Goal: Task Accomplishment & Management: Manage account settings

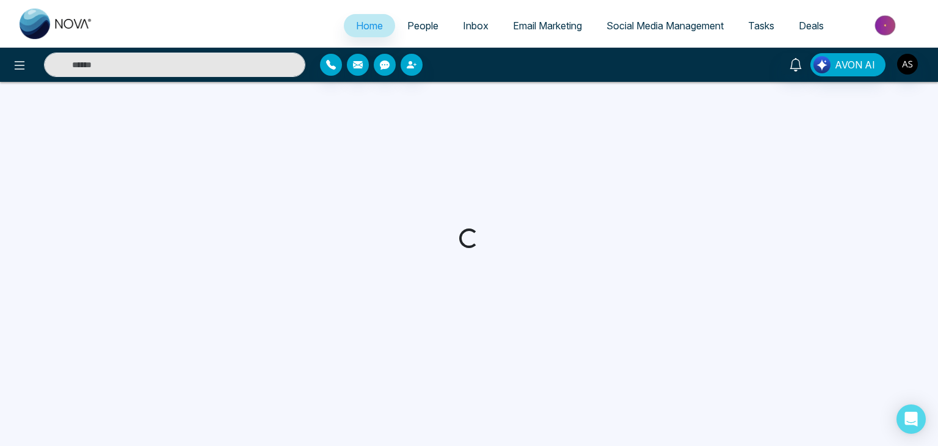
select select "*"
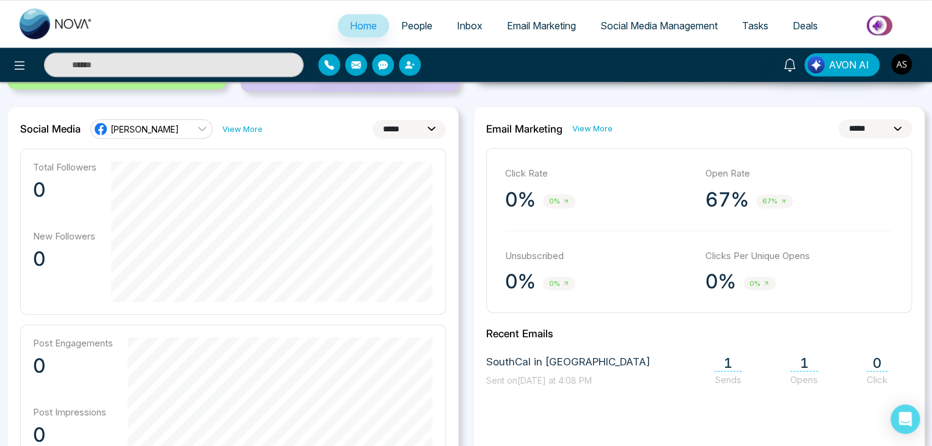
scroll to position [308, 0]
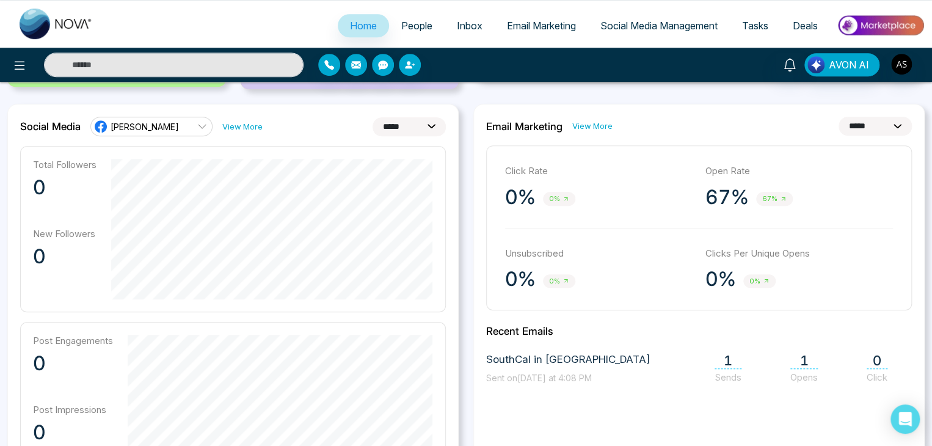
click at [393, 132] on select "**********" at bounding box center [408, 126] width 73 height 19
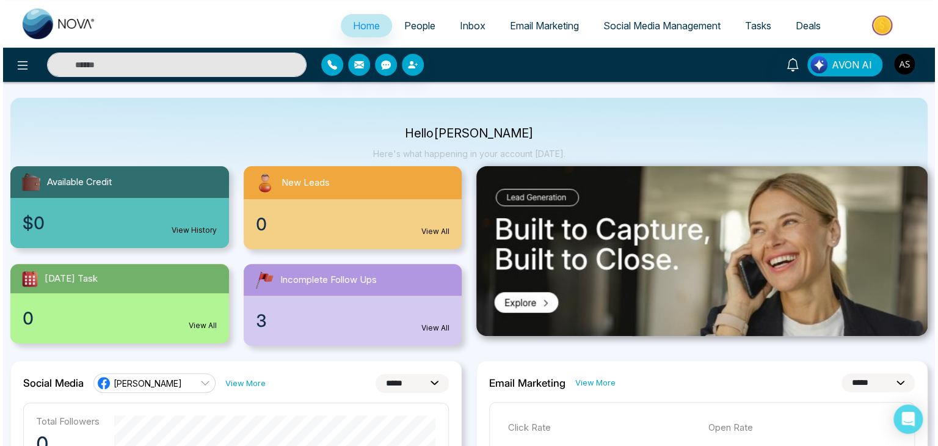
scroll to position [0, 0]
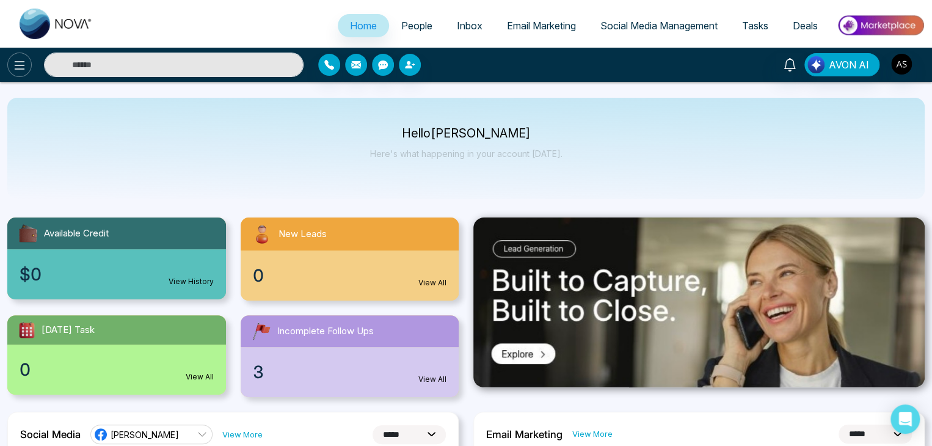
click at [10, 64] on button at bounding box center [19, 65] width 24 height 24
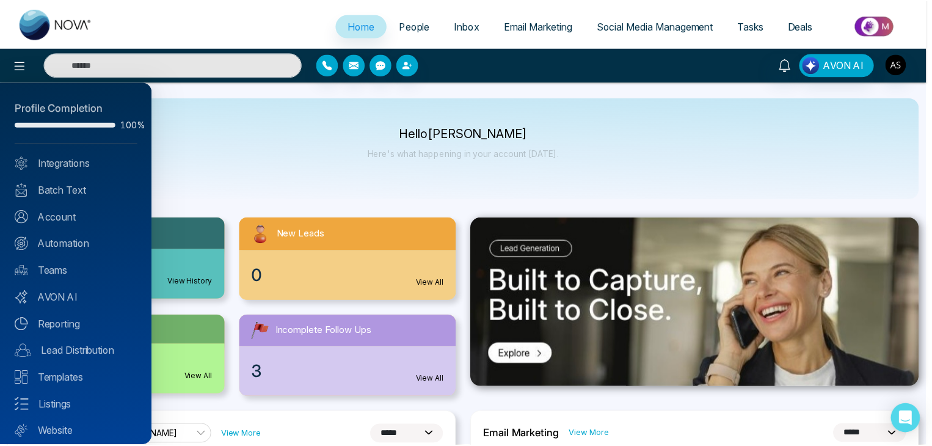
scroll to position [34, 0]
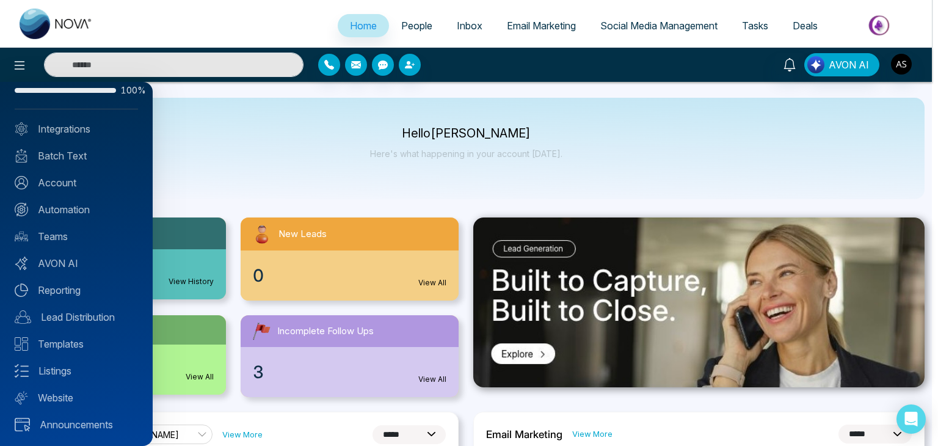
click at [239, 178] on div at bounding box center [469, 223] width 938 height 446
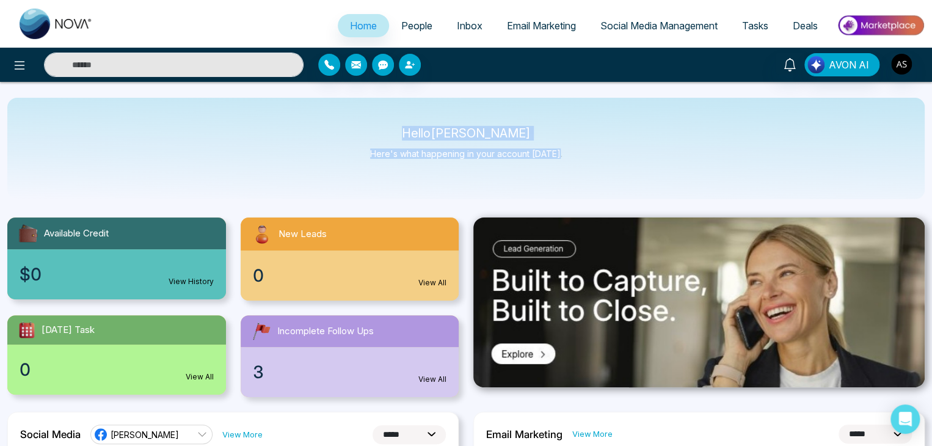
drag, startPoint x: 559, startPoint y: 157, endPoint x: 410, endPoint y: 132, distance: 150.5
click at [410, 132] on div "Hello [PERSON_NAME] Here's what happening in your account [DATE]." at bounding box center [465, 148] width 917 height 101
drag, startPoint x: 410, startPoint y: 132, endPoint x: 424, endPoint y: 128, distance: 13.9
click at [424, 128] on p "Hello [PERSON_NAME]" at bounding box center [466, 133] width 192 height 10
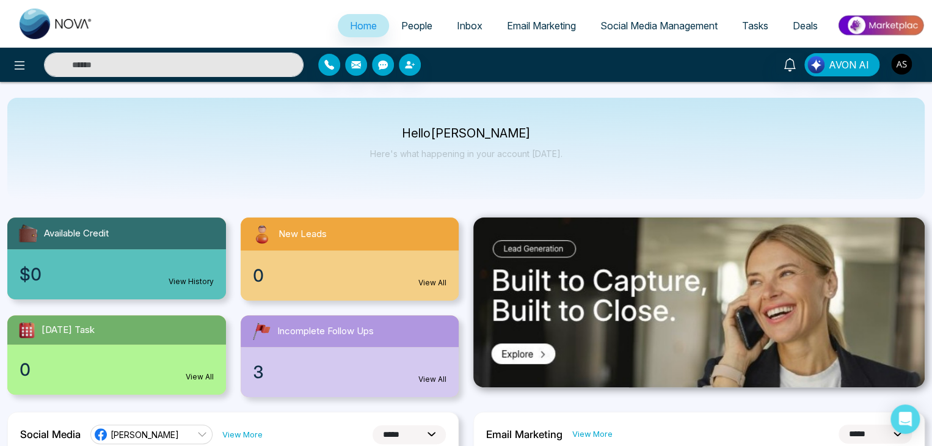
click at [409, 35] on link "People" at bounding box center [417, 25] width 56 height 23
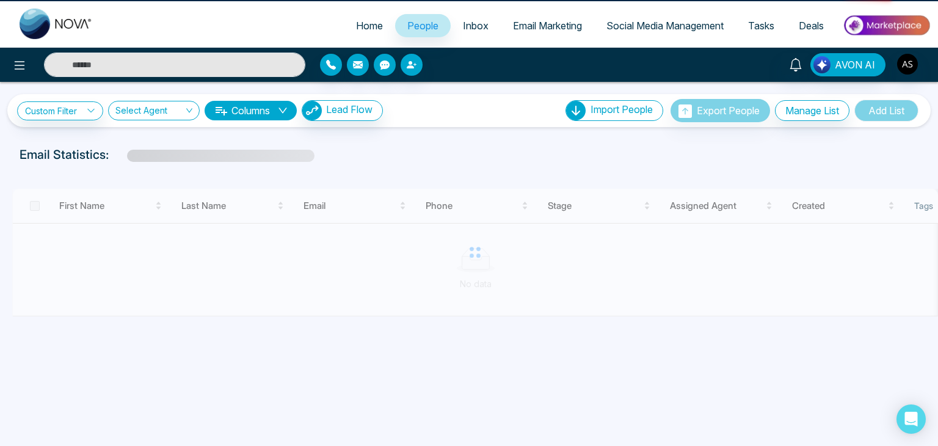
click at [463, 27] on span "Inbox" at bounding box center [476, 26] width 26 height 12
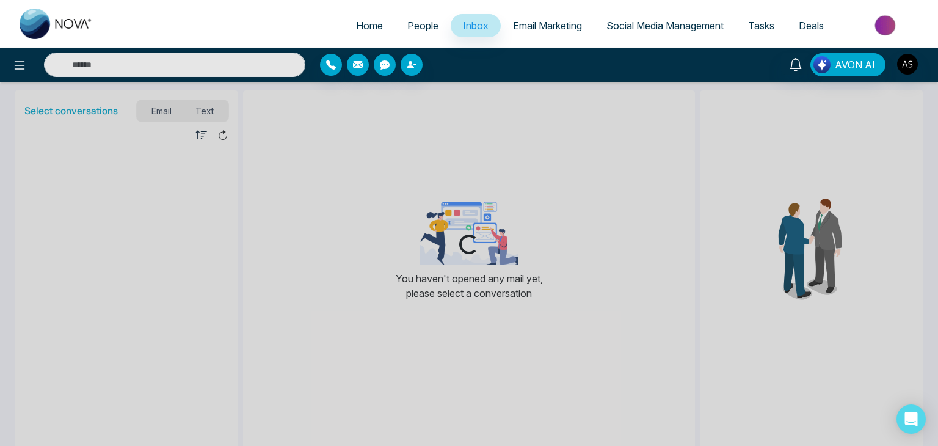
click at [526, 25] on span "Email Marketing" at bounding box center [547, 26] width 69 height 12
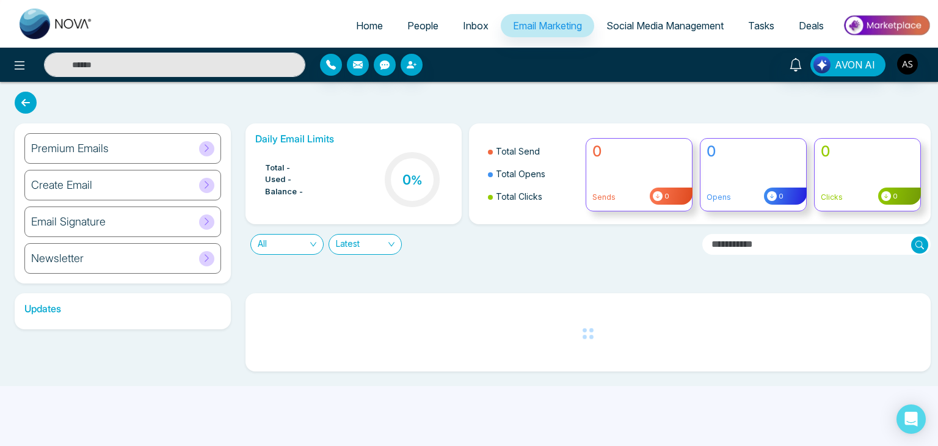
click at [629, 28] on span "Social Media Management" at bounding box center [664, 26] width 117 height 12
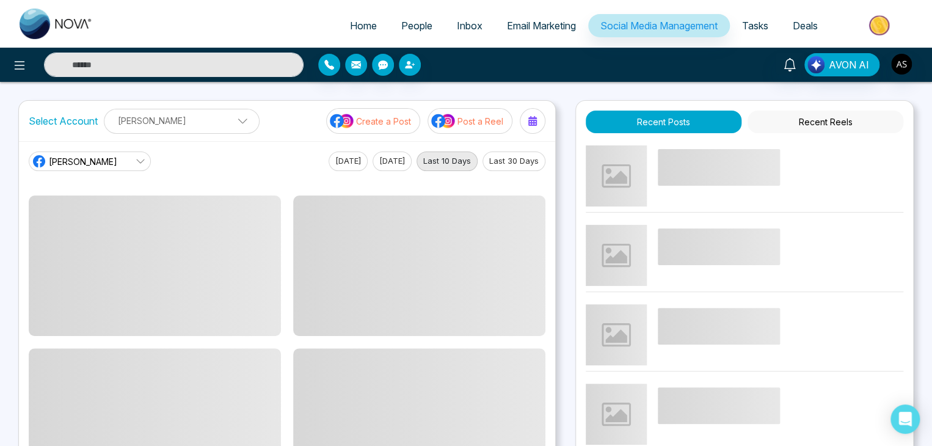
click at [357, 21] on span "Home" at bounding box center [363, 26] width 27 height 12
select select "*"
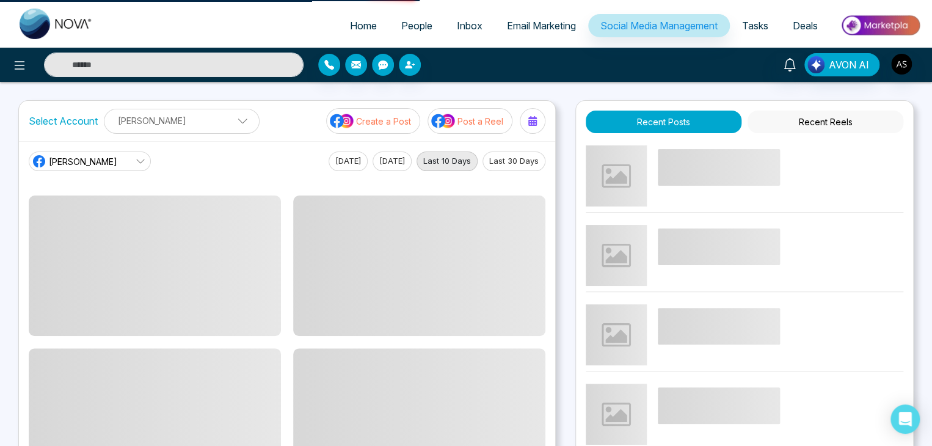
select select "*"
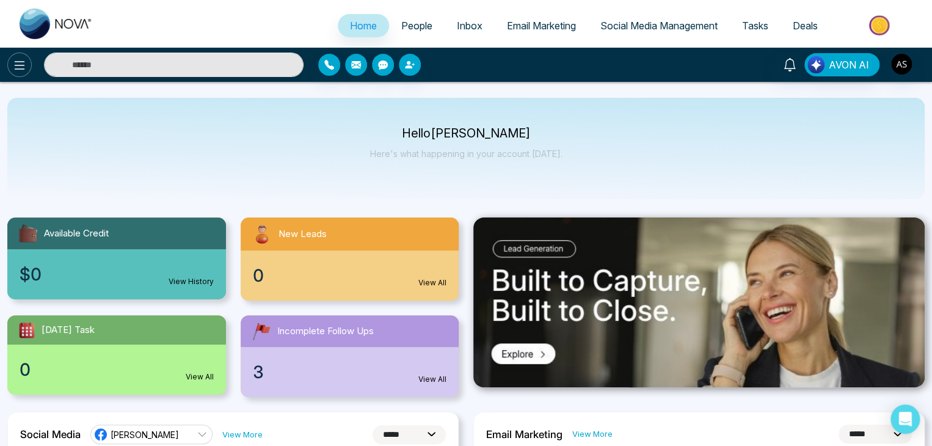
click at [25, 66] on icon at bounding box center [19, 65] width 15 height 15
click at [20, 61] on icon at bounding box center [20, 65] width 10 height 9
click at [20, 62] on icon at bounding box center [19, 65] width 15 height 15
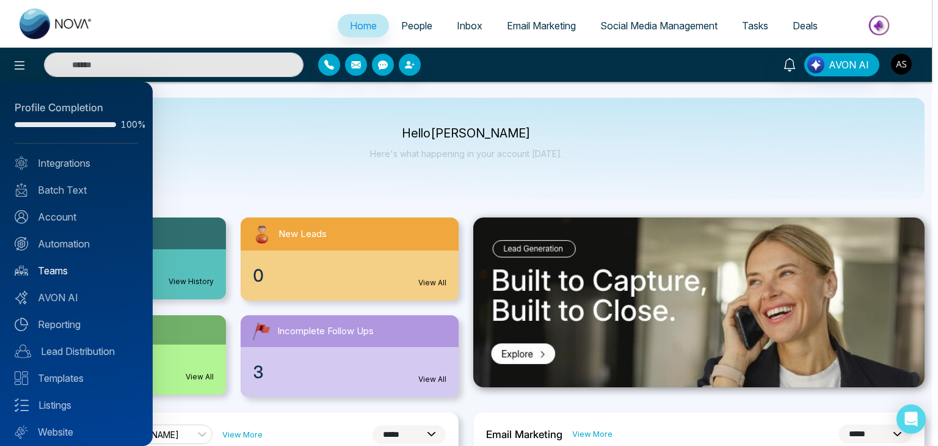
scroll to position [34, 0]
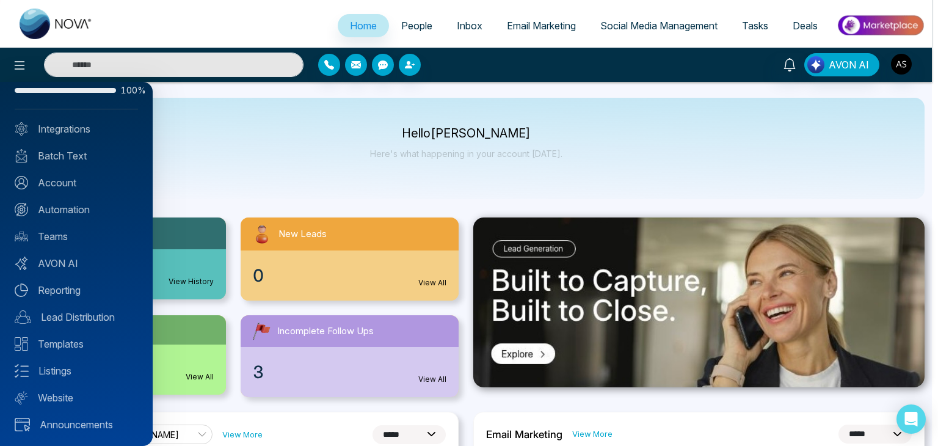
click at [222, 132] on div at bounding box center [469, 223] width 938 height 446
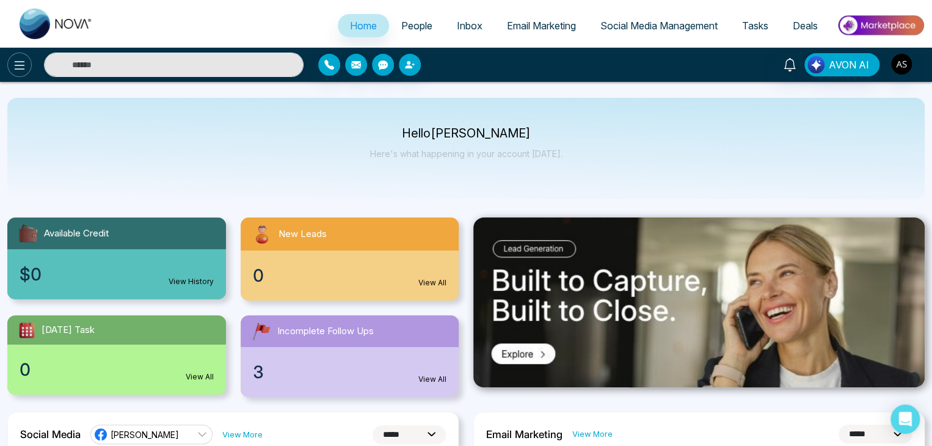
click at [17, 70] on icon at bounding box center [19, 65] width 15 height 15
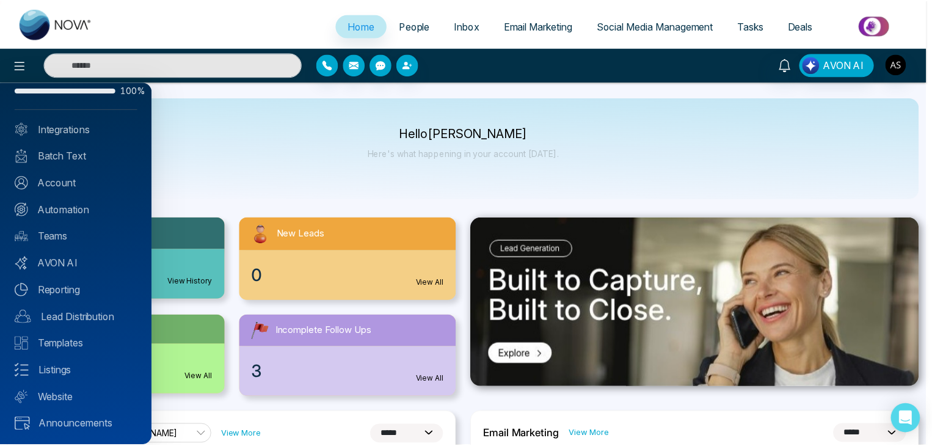
scroll to position [0, 0]
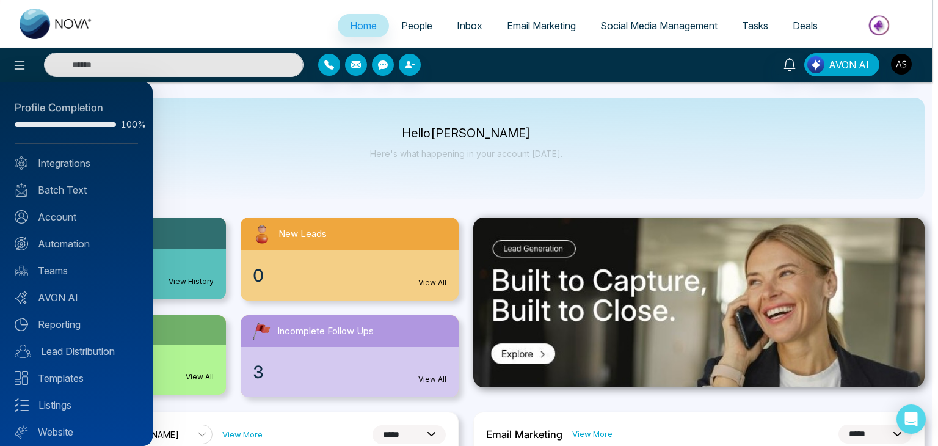
click at [194, 137] on div at bounding box center [469, 223] width 938 height 446
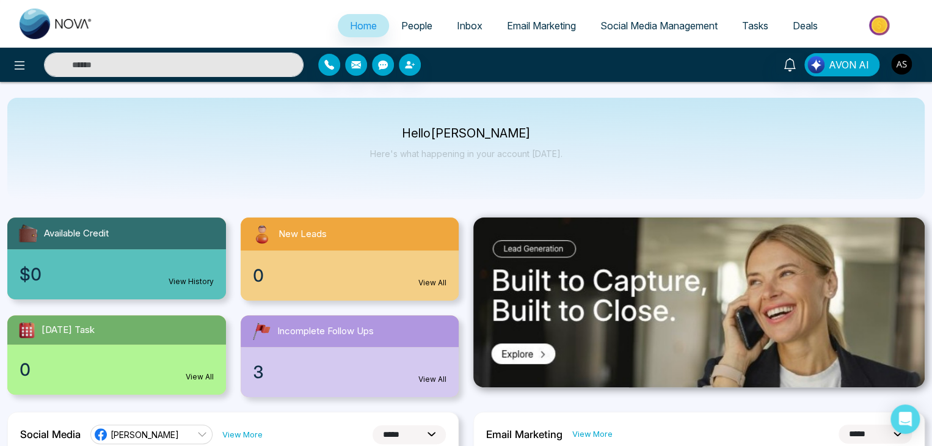
click at [408, 22] on span "People" at bounding box center [416, 26] width 31 height 12
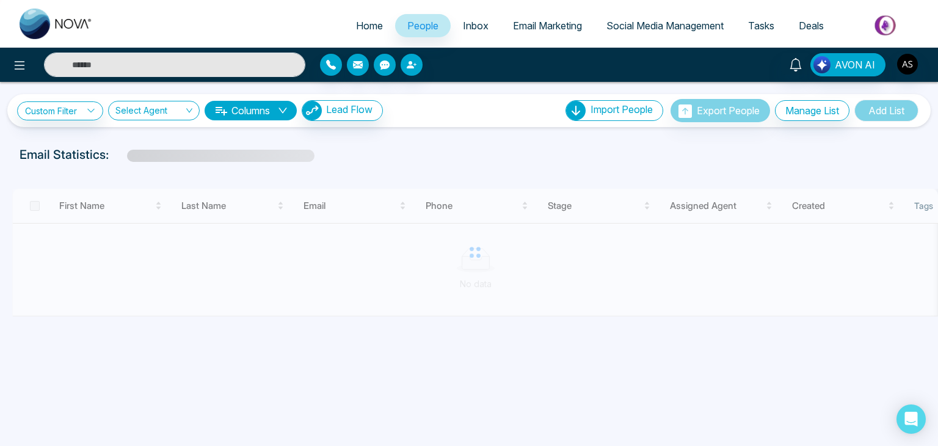
click at [501, 21] on link "Email Marketing" at bounding box center [547, 25] width 93 height 23
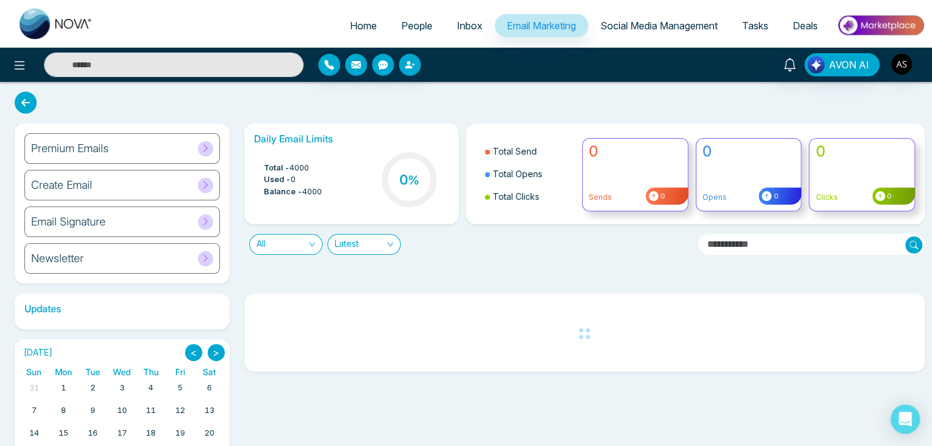
click at [465, 23] on span "Inbox" at bounding box center [470, 26] width 26 height 12
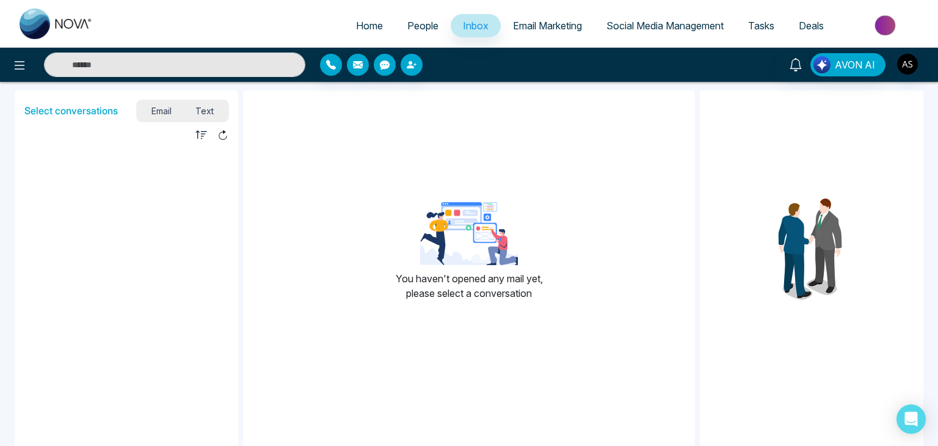
click at [550, 13] on ul "Home People Inbox Email Marketing Social Media Management Tasks Deals" at bounding box center [517, 27] width 825 height 34
click at [565, 23] on span "Email Marketing" at bounding box center [547, 26] width 69 height 12
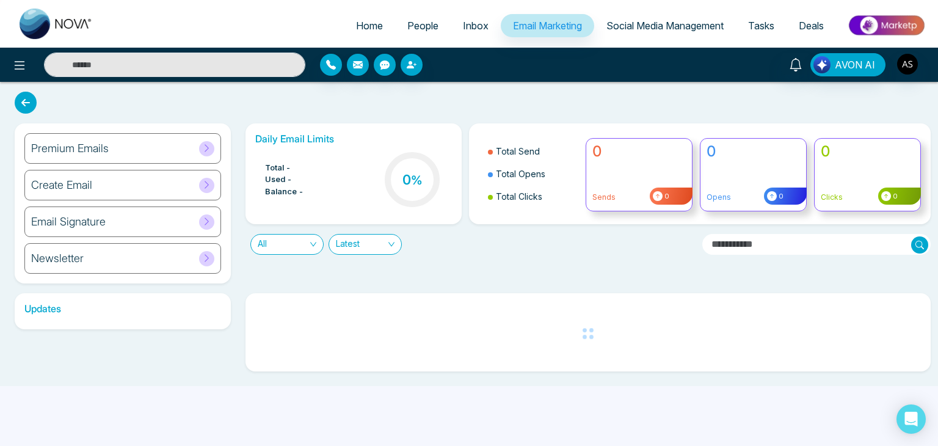
click at [685, 17] on link "Social Media Management" at bounding box center [665, 25] width 142 height 23
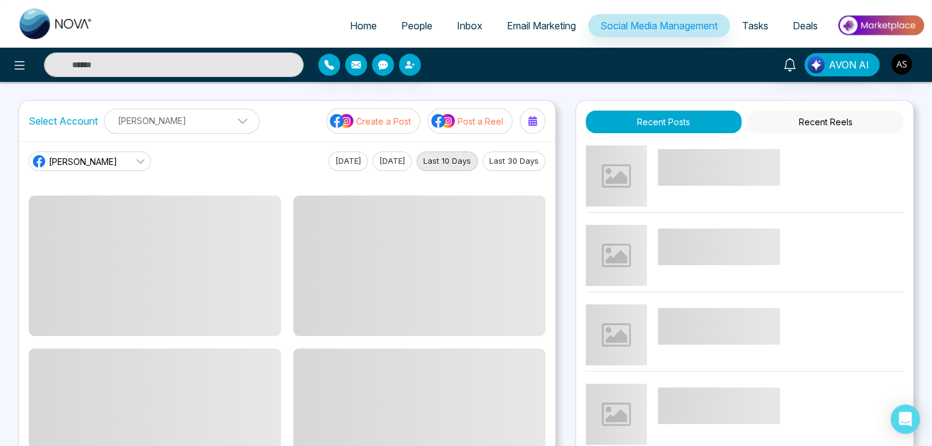
click at [770, 24] on link "Tasks" at bounding box center [755, 25] width 51 height 23
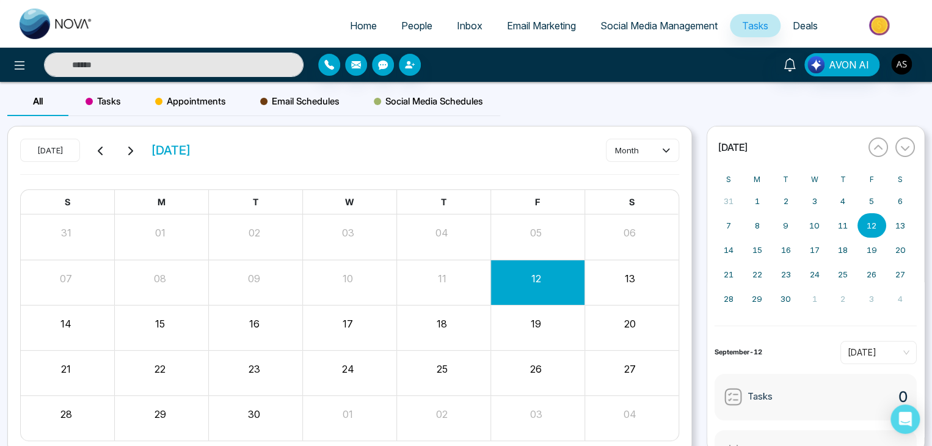
click at [546, 282] on div "12" at bounding box center [535, 276] width 91 height 18
click at [529, 285] on div "12" at bounding box center [535, 276] width 91 height 18
click at [538, 276] on button "12" at bounding box center [536, 278] width 10 height 15
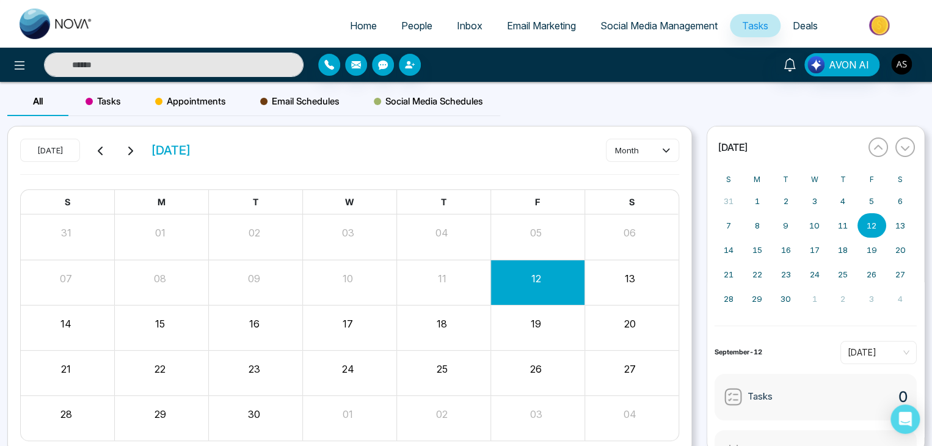
click at [538, 276] on button "12" at bounding box center [536, 278] width 10 height 15
click at [111, 120] on div "All Tasks Appointments Email Schedules Social Media Schedules" at bounding box center [253, 106] width 493 height 39
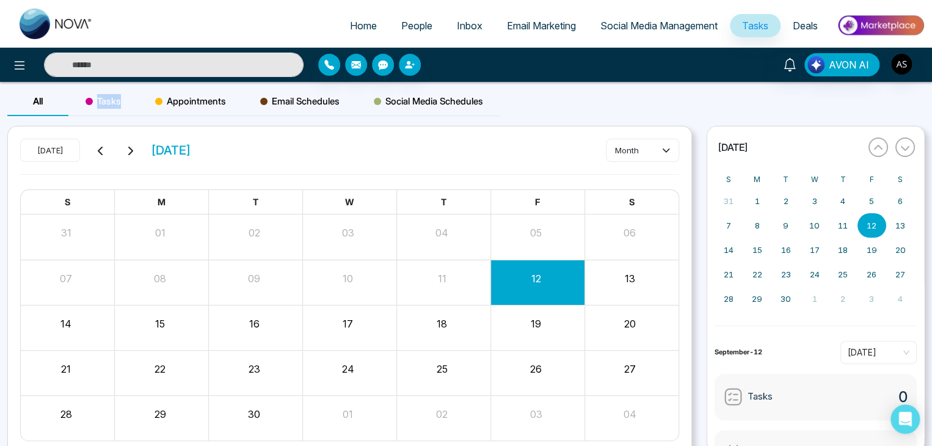
drag, startPoint x: 111, startPoint y: 120, endPoint x: 111, endPoint y: 111, distance: 9.8
click at [111, 111] on div "All Tasks Appointments Email Schedules Social Media Schedules" at bounding box center [253, 106] width 493 height 39
click at [111, 111] on div "Tasks" at bounding box center [103, 101] width 70 height 29
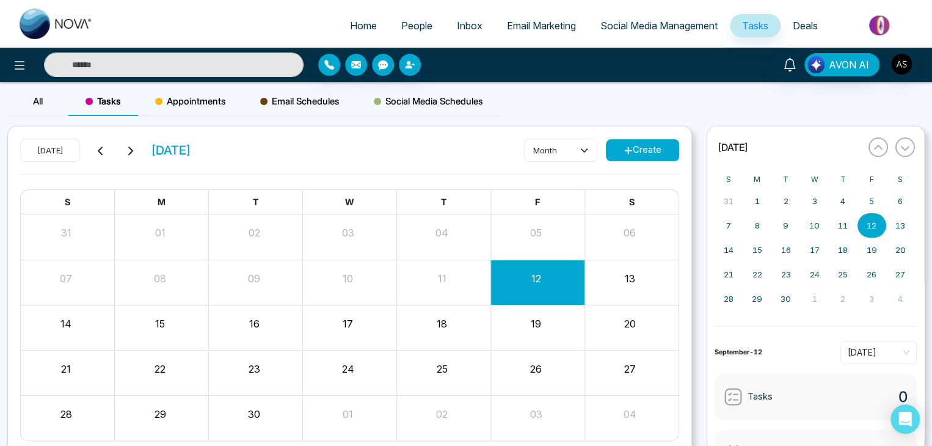
click at [520, 289] on div "12" at bounding box center [537, 281] width 94 height 29
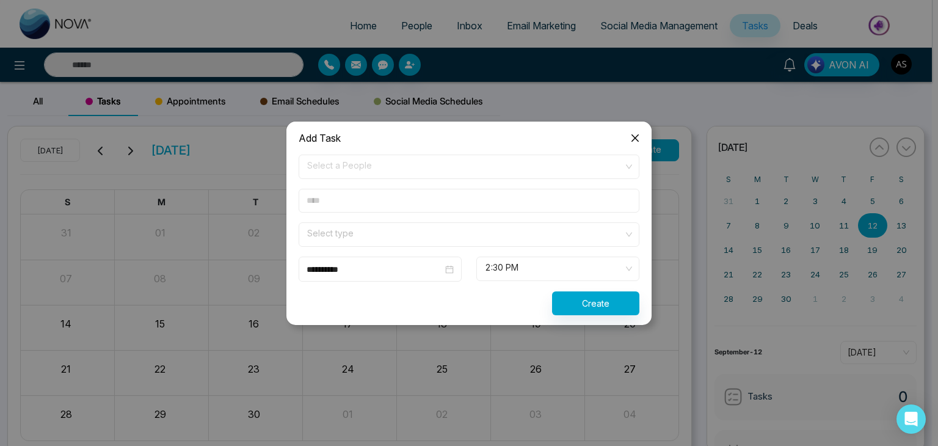
click at [637, 136] on icon "close" at bounding box center [635, 138] width 10 height 10
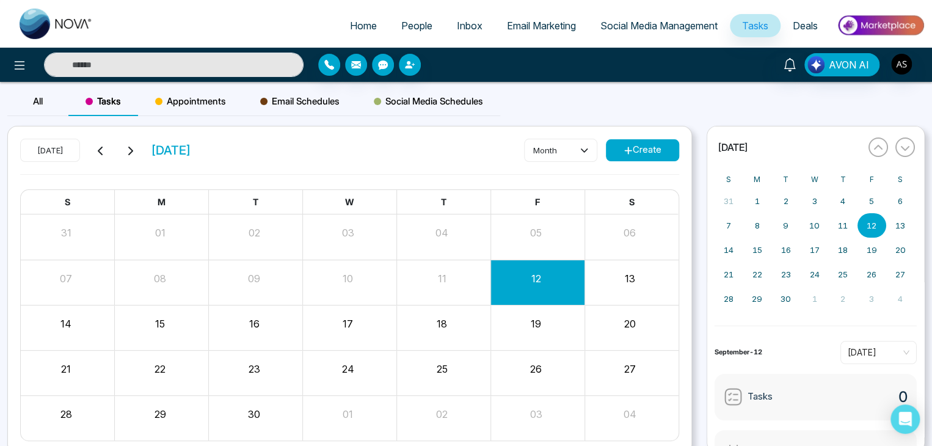
click at [372, 32] on link "Home" at bounding box center [363, 25] width 51 height 23
select select "*"
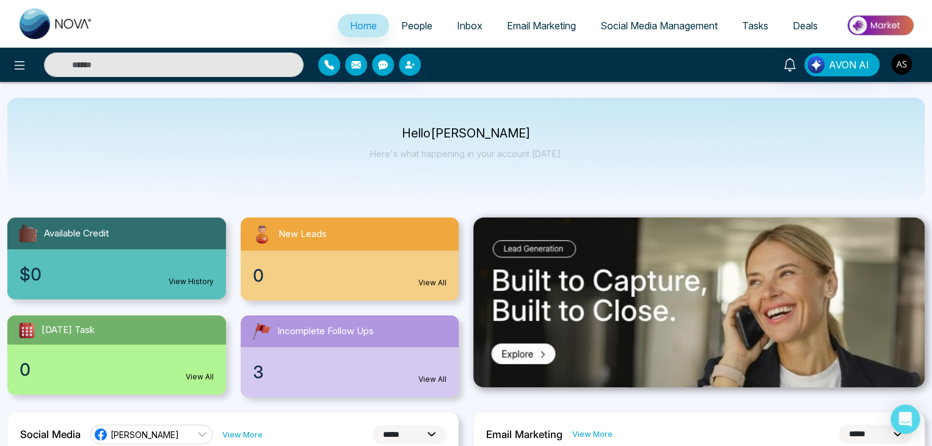
click at [427, 27] on link "People" at bounding box center [417, 25] width 56 height 23
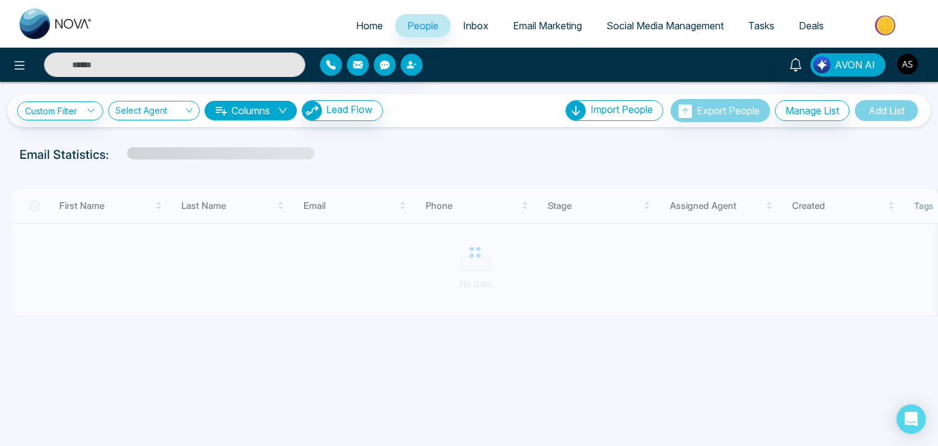
click at [365, 30] on span "Home" at bounding box center [369, 26] width 27 height 12
select select "*"
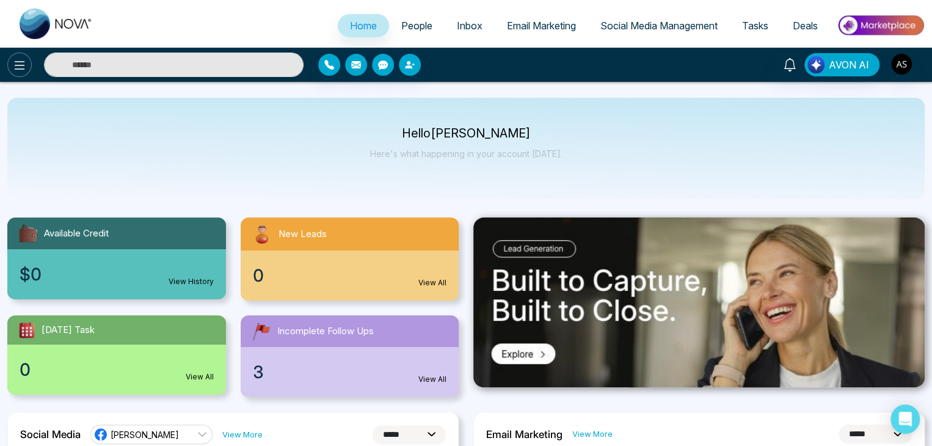
click at [15, 68] on icon at bounding box center [19, 65] width 15 height 15
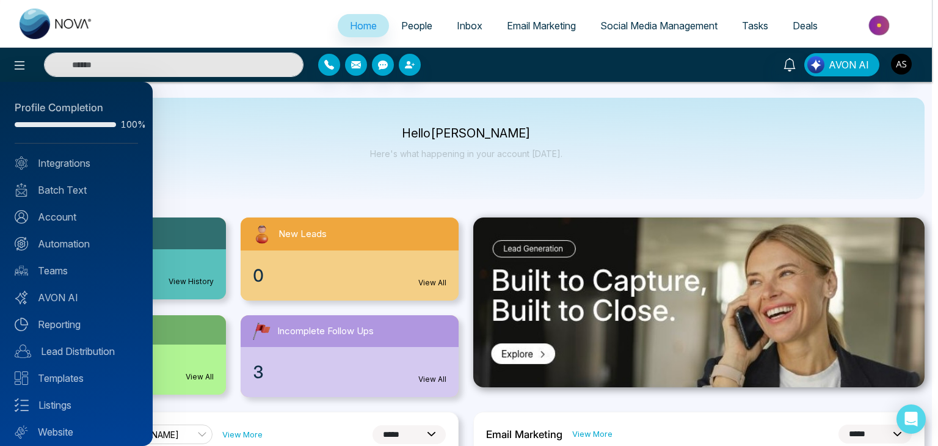
click at [188, 156] on div at bounding box center [469, 223] width 938 height 446
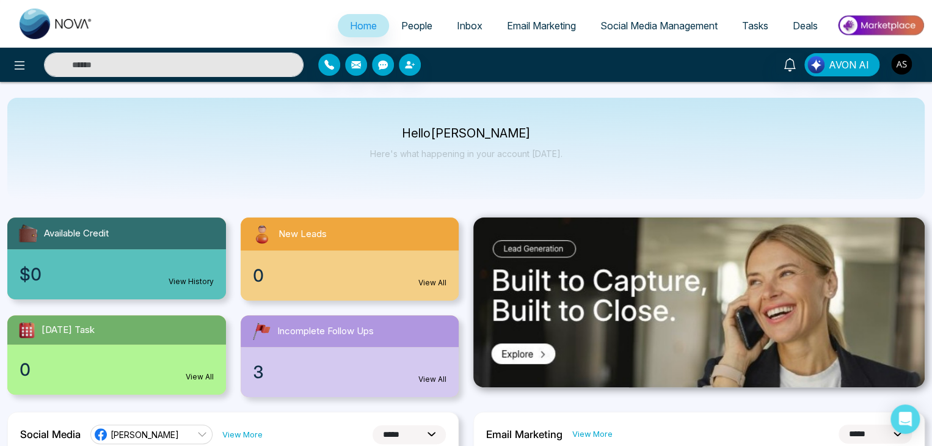
click at [422, 23] on span "People" at bounding box center [416, 26] width 31 height 12
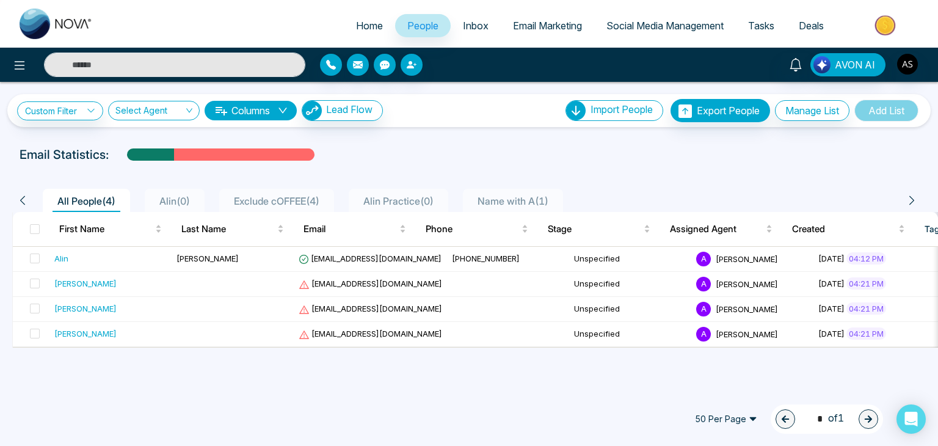
click at [463, 23] on span "Inbox" at bounding box center [476, 26] width 26 height 12
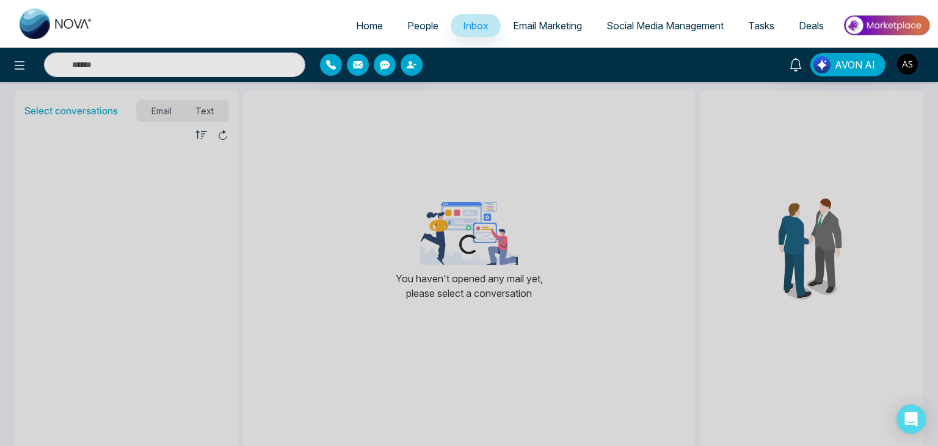
click at [542, 12] on ul "Home People Inbox Email Marketing Social Media Management Tasks Deals" at bounding box center [517, 27] width 825 height 34
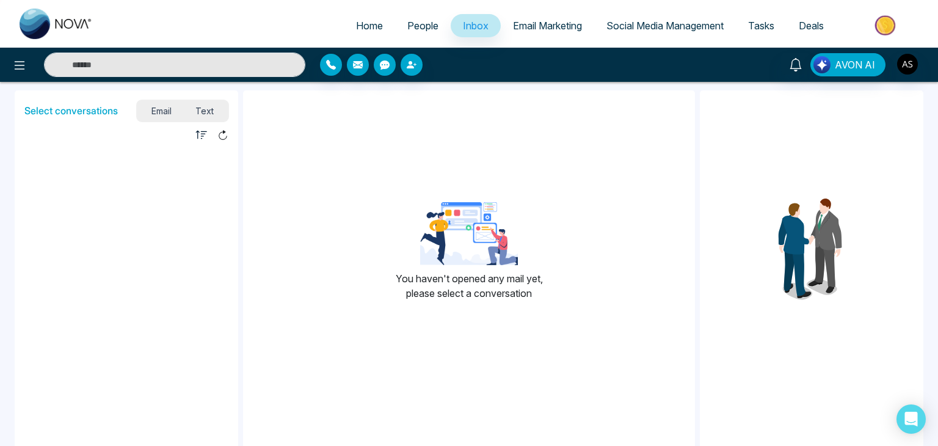
click at [625, 23] on span "Social Media Management" at bounding box center [664, 26] width 117 height 12
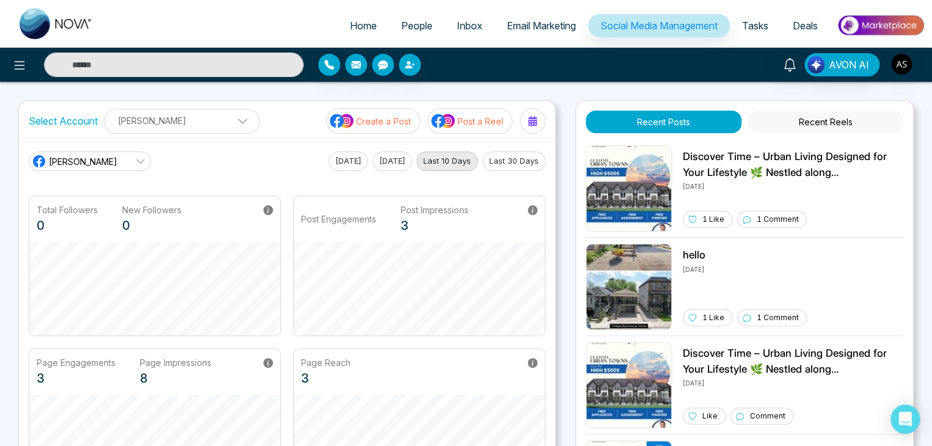
click at [535, 27] on span "Email Marketing" at bounding box center [541, 26] width 69 height 12
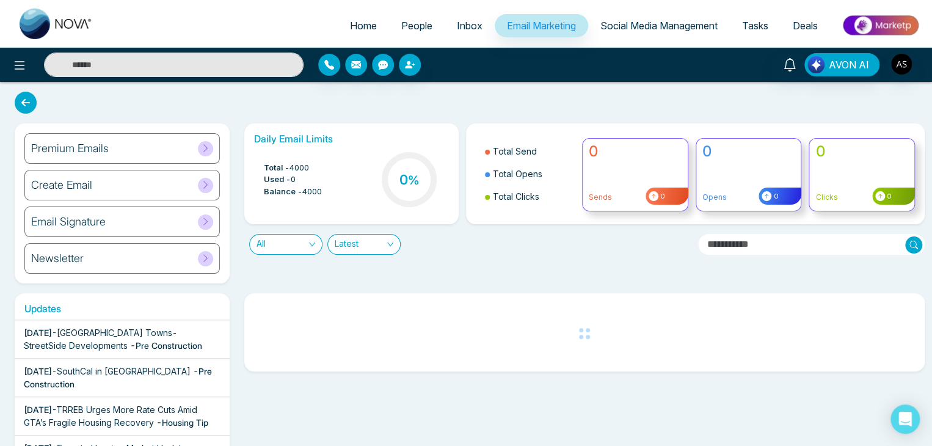
click at [762, 32] on link "Tasks" at bounding box center [755, 25] width 51 height 23
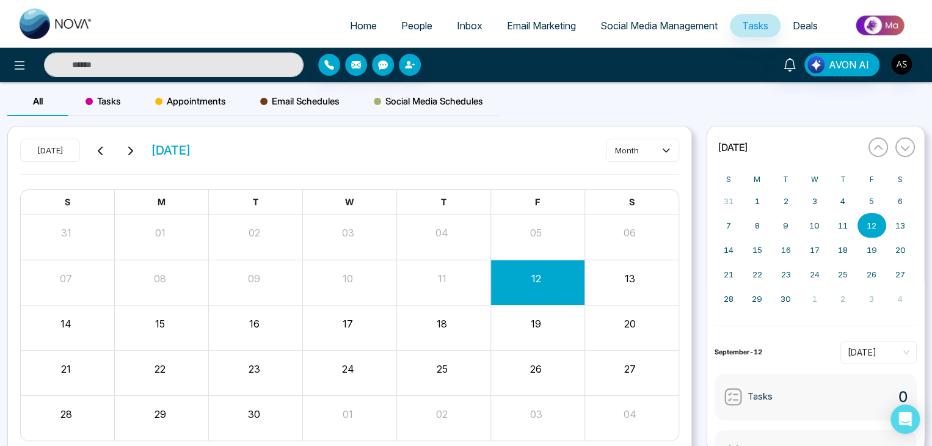
click at [350, 30] on span "Home" at bounding box center [363, 26] width 27 height 12
select select "*"
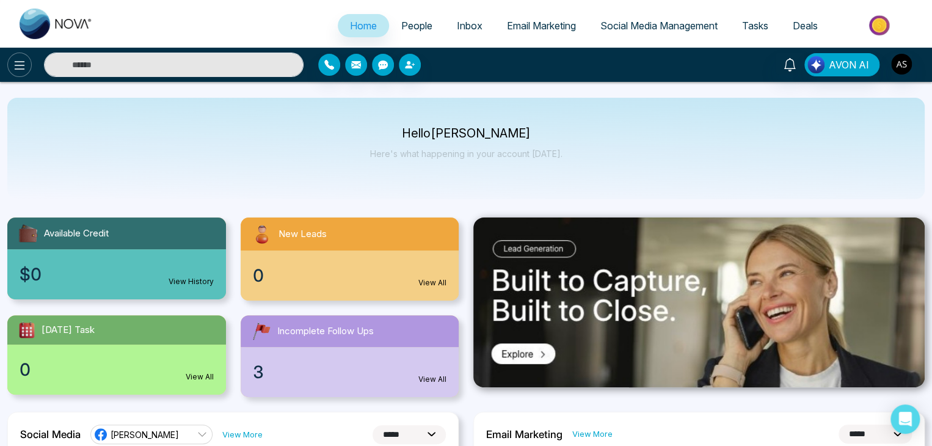
click at [22, 63] on icon at bounding box center [19, 65] width 15 height 15
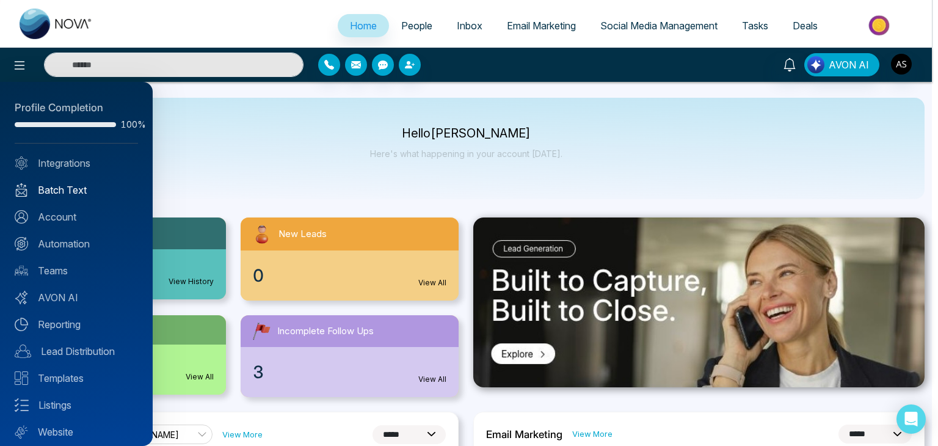
click at [95, 188] on link "Batch Text" at bounding box center [76, 190] width 123 height 15
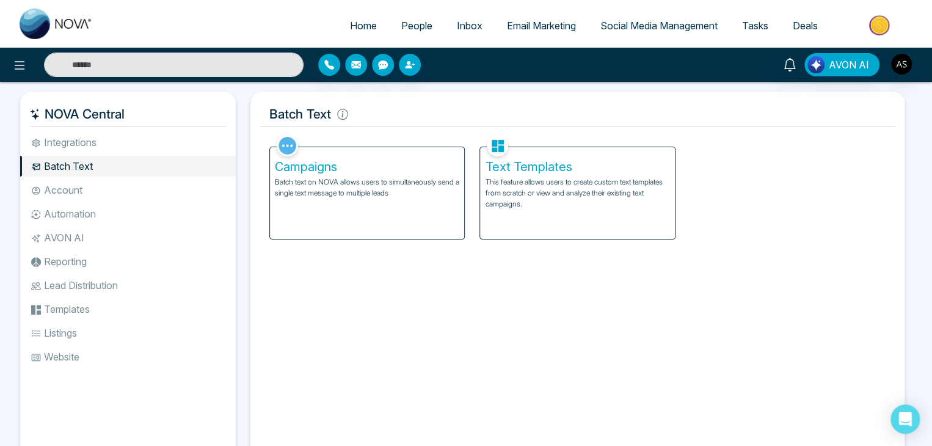
click at [90, 184] on li "Account" at bounding box center [128, 189] width 216 height 21
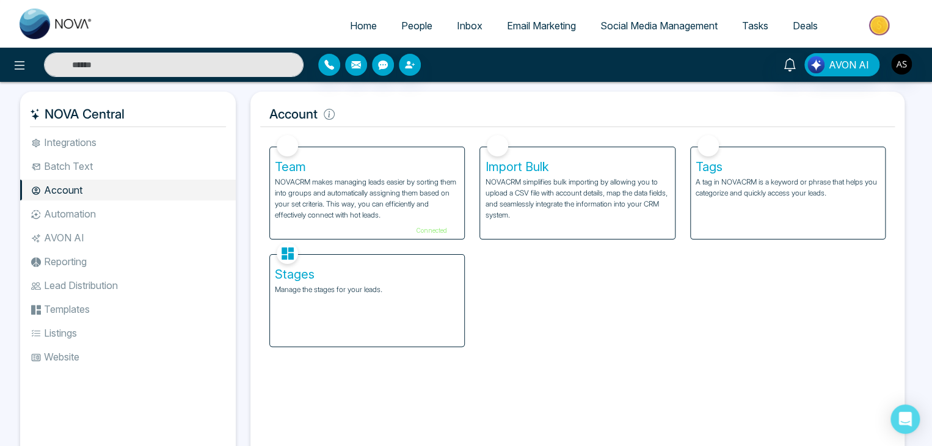
click at [93, 216] on li "Automation" at bounding box center [128, 213] width 216 height 21
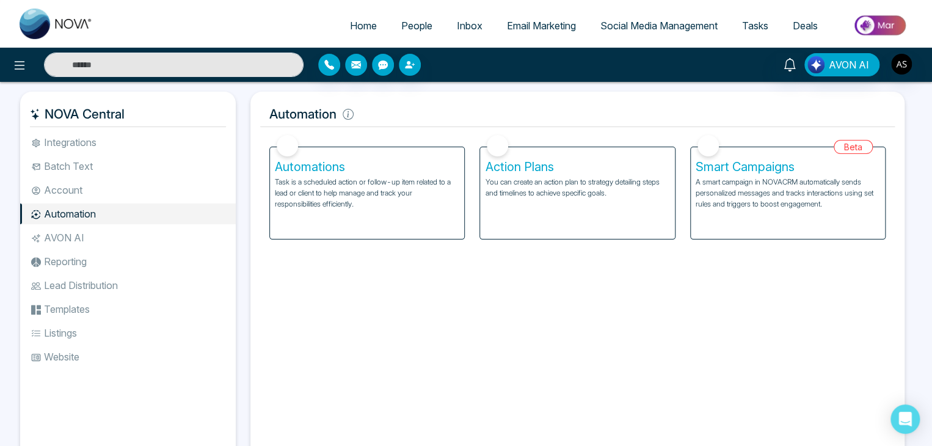
click at [99, 242] on li "AVON AI" at bounding box center [128, 237] width 216 height 21
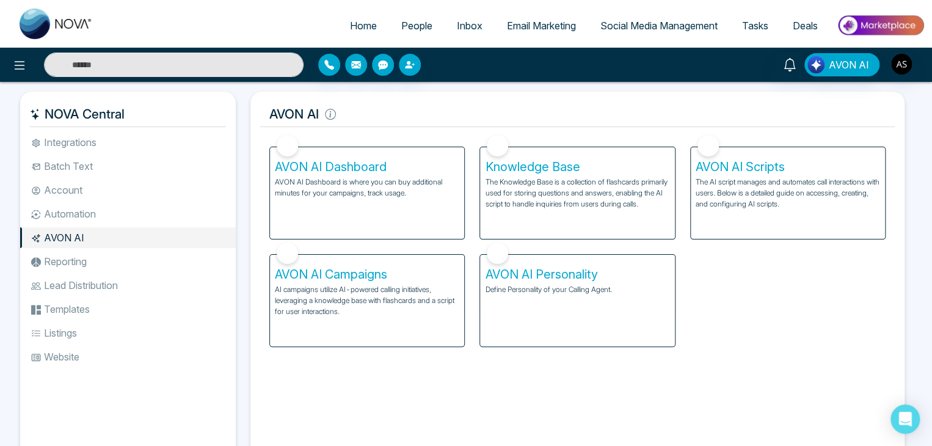
click at [104, 264] on li "Reporting" at bounding box center [128, 261] width 216 height 21
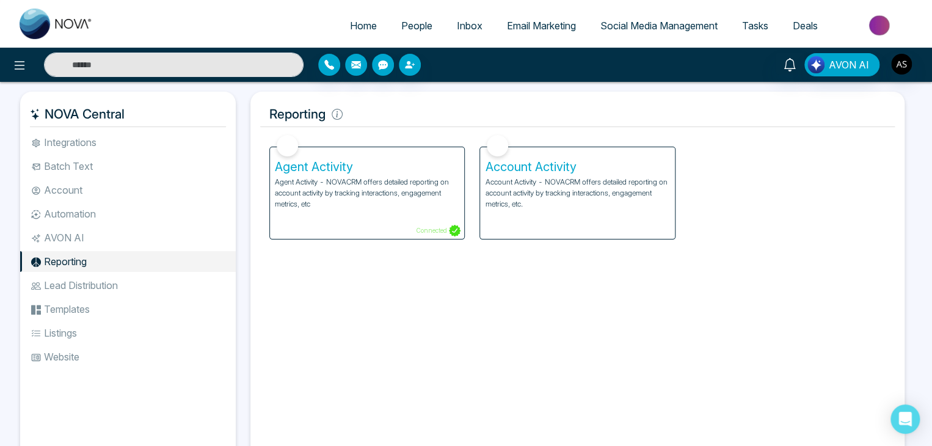
click at [110, 291] on li "Lead Distribution" at bounding box center [128, 285] width 216 height 21
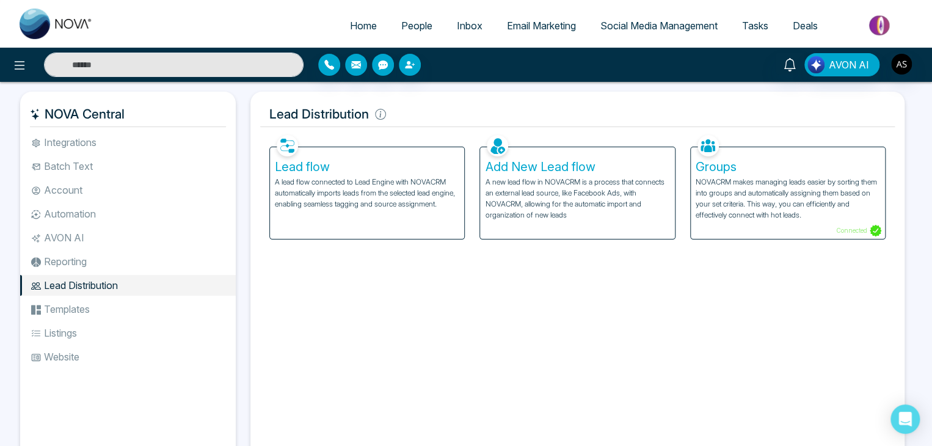
click at [114, 308] on li "Templates" at bounding box center [128, 309] width 216 height 21
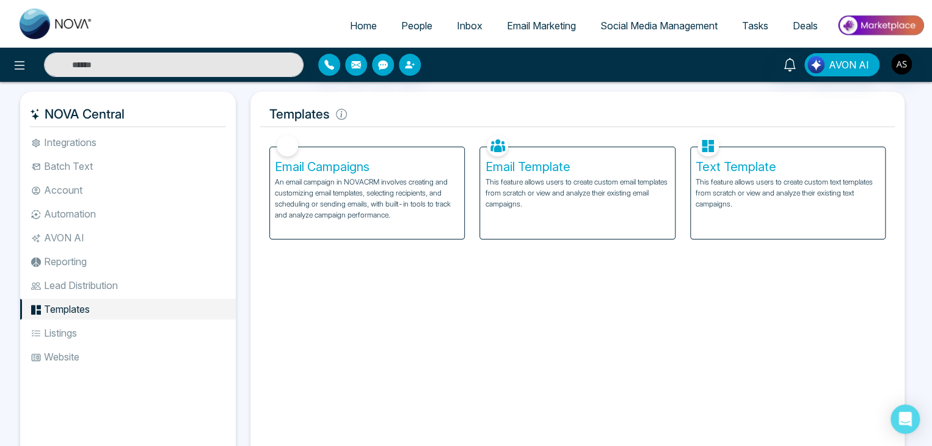
click at [118, 329] on li "Listings" at bounding box center [128, 332] width 216 height 21
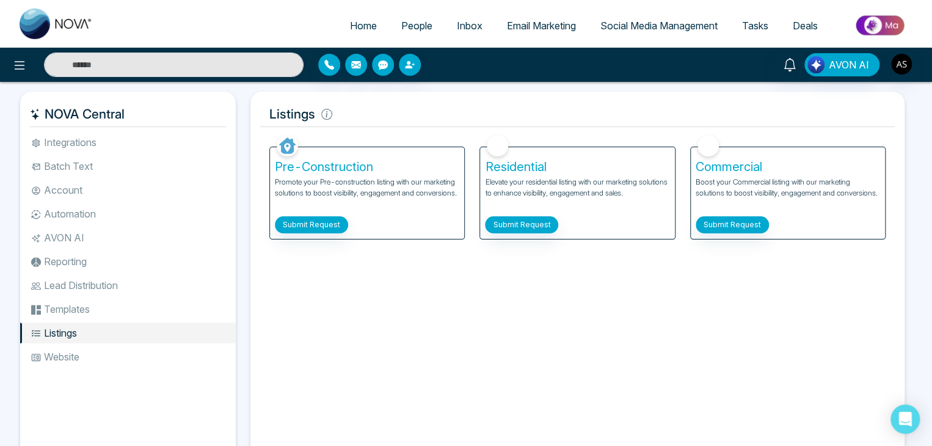
click at [121, 349] on li "Website" at bounding box center [128, 356] width 216 height 21
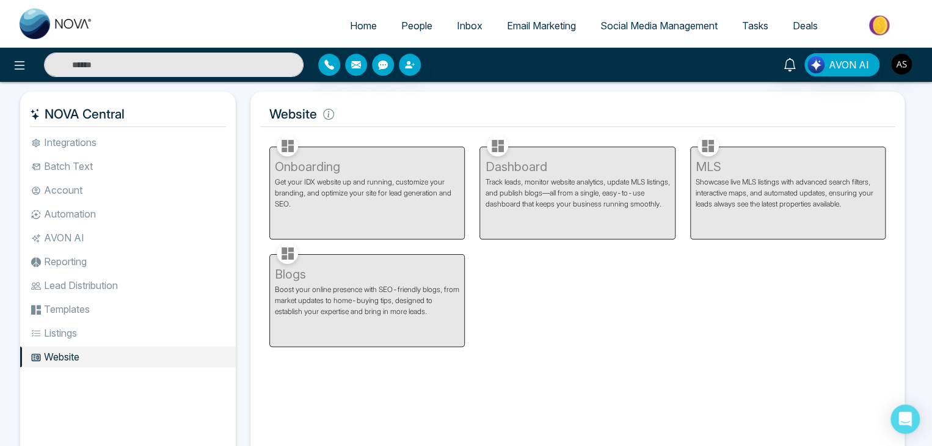
click at [357, 15] on link "Home" at bounding box center [363, 25] width 51 height 23
select select "*"
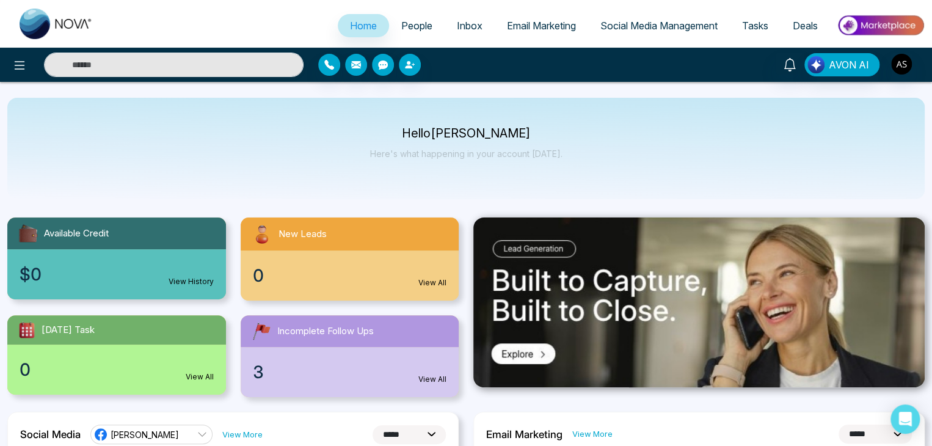
click at [410, 14] on link "People" at bounding box center [417, 25] width 56 height 23
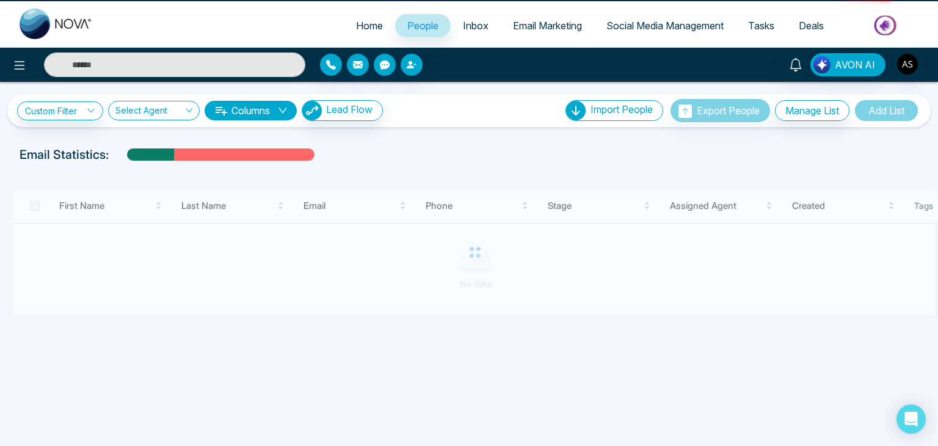
click at [476, 18] on link "Inbox" at bounding box center [476, 25] width 50 height 23
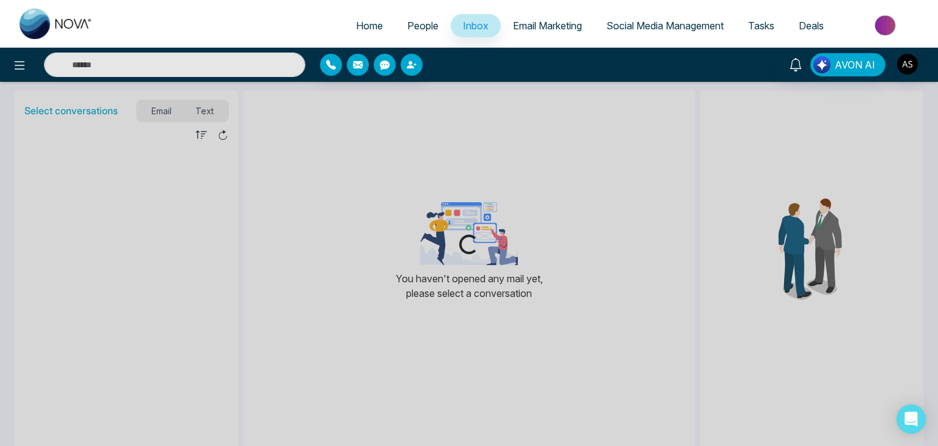
click at [535, 25] on span "Email Marketing" at bounding box center [547, 26] width 69 height 12
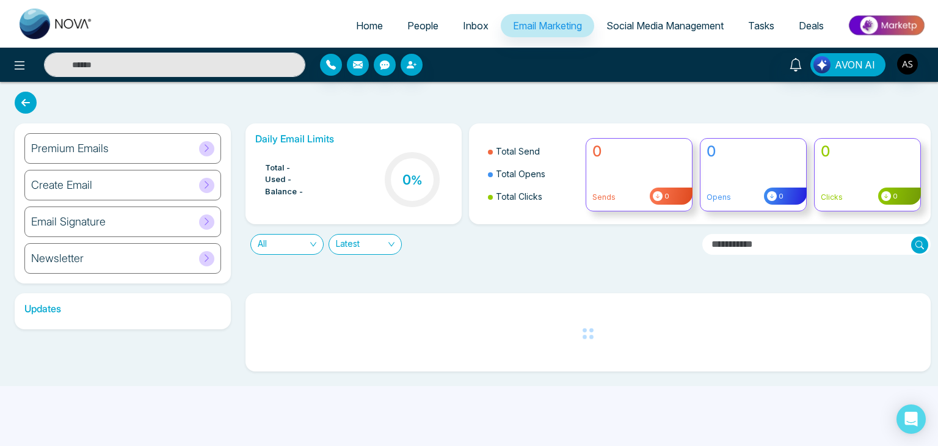
click at [670, 18] on link "Social Media Management" at bounding box center [665, 25] width 142 height 23
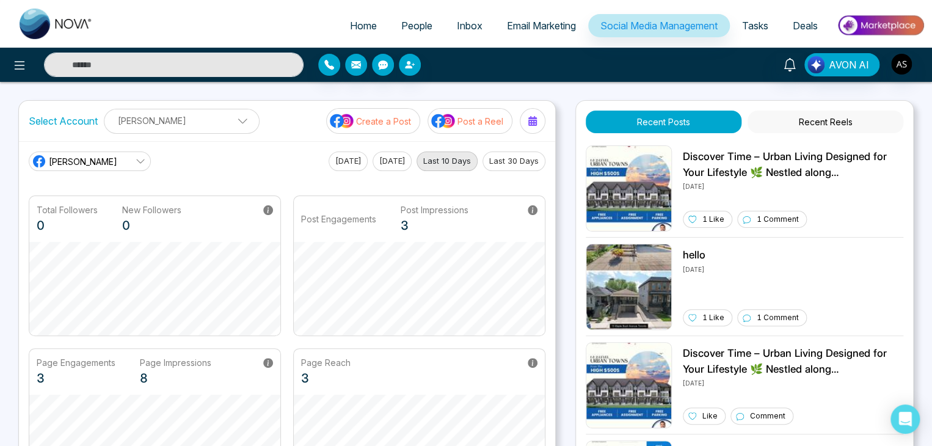
click at [340, 12] on ul "Home People Inbox Email Marketing Social Media Management Tasks Deals" at bounding box center [514, 27] width 819 height 34
click at [344, 19] on link "Home" at bounding box center [363, 25] width 51 height 23
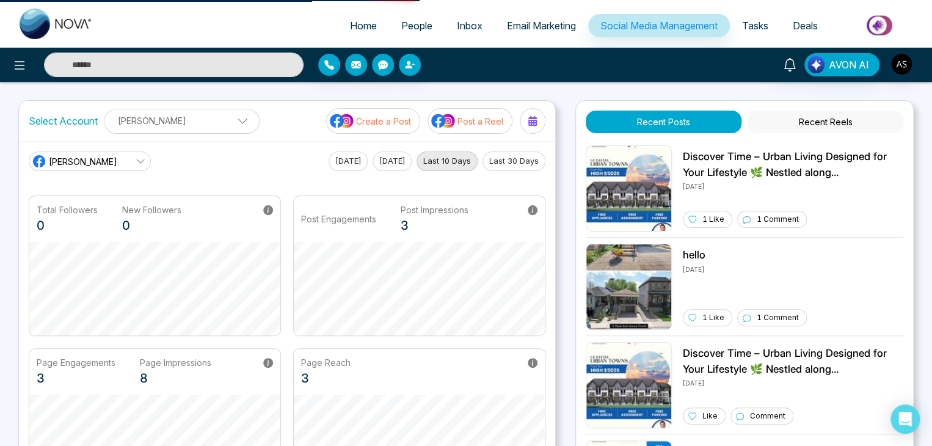
select select "*"
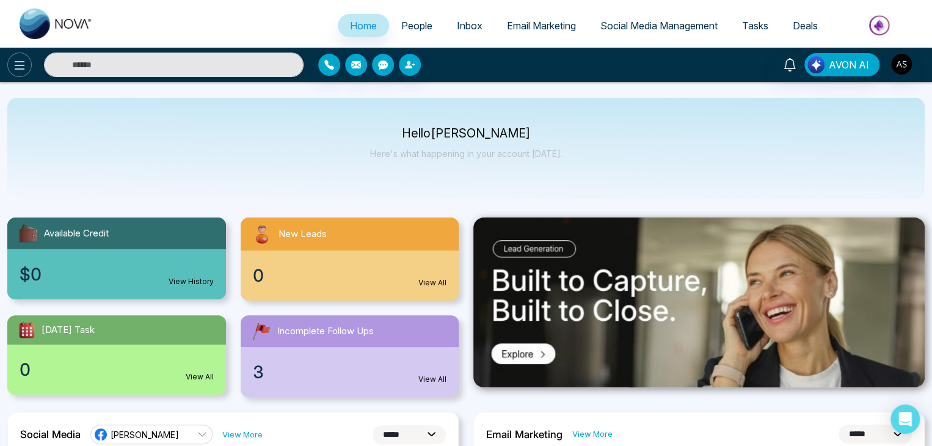
click at [11, 67] on button at bounding box center [19, 65] width 24 height 24
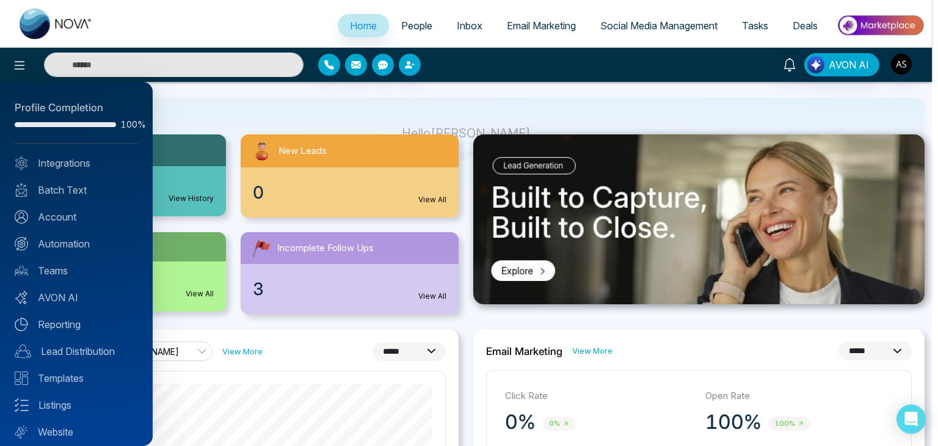
scroll to position [34, 0]
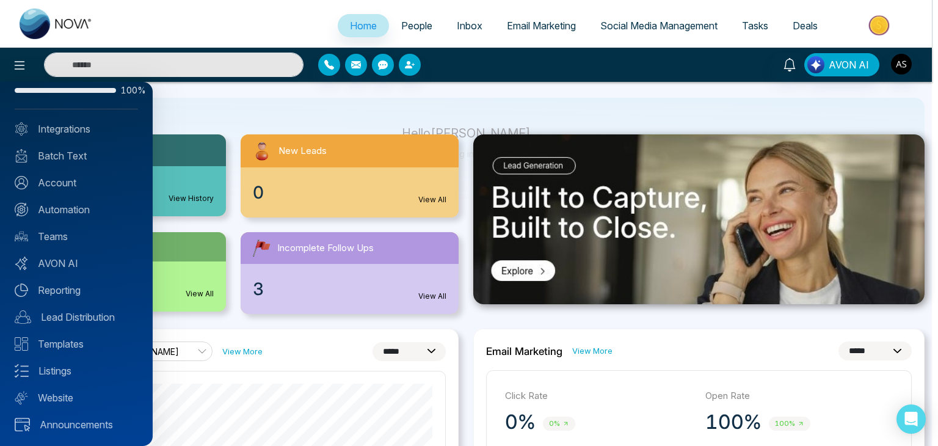
click at [354, 105] on div at bounding box center [469, 223] width 938 height 446
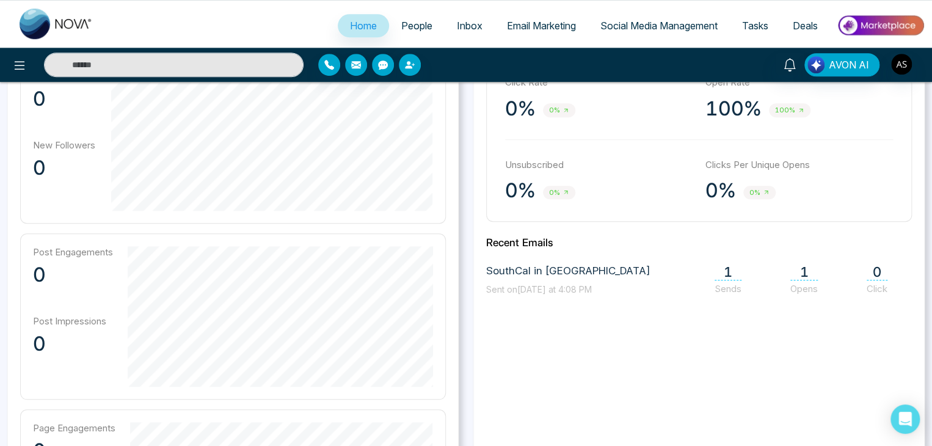
scroll to position [0, 0]
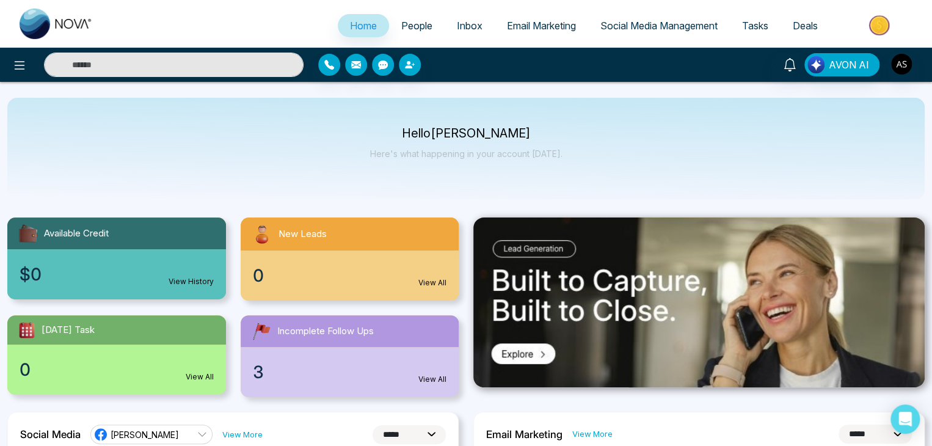
click at [413, 32] on link "People" at bounding box center [417, 25] width 56 height 23
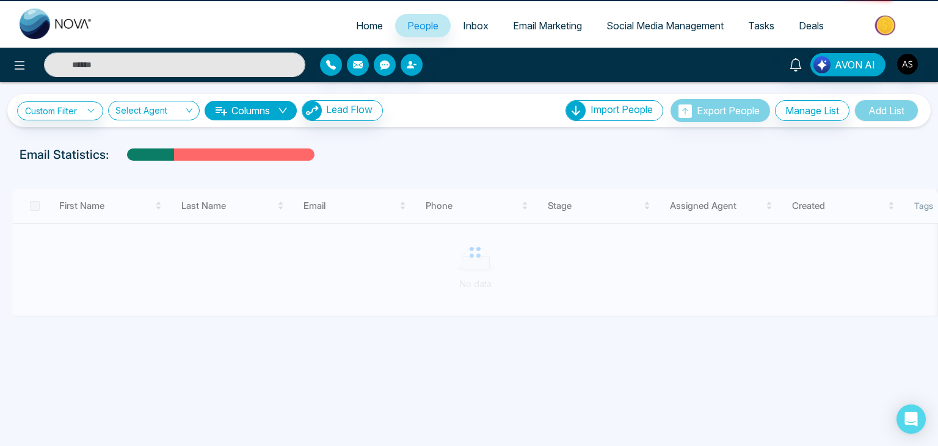
click at [463, 27] on span "Inbox" at bounding box center [476, 26] width 26 height 12
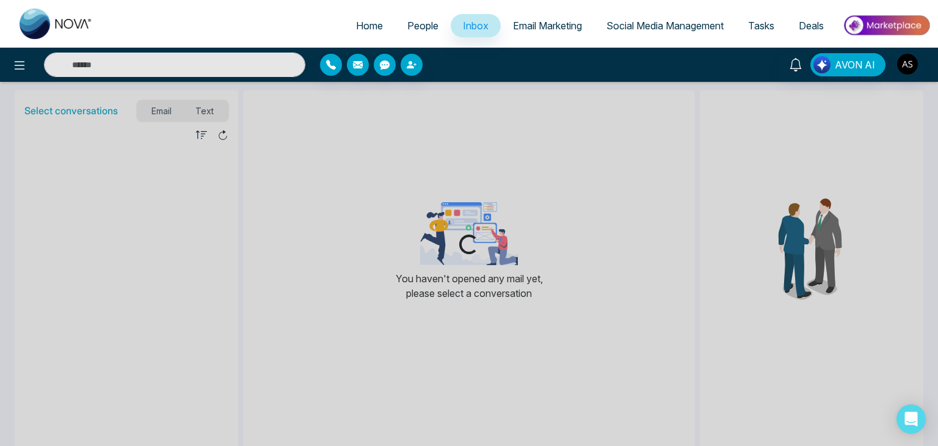
click at [361, 23] on span "Home" at bounding box center [369, 26] width 27 height 12
select select "*"
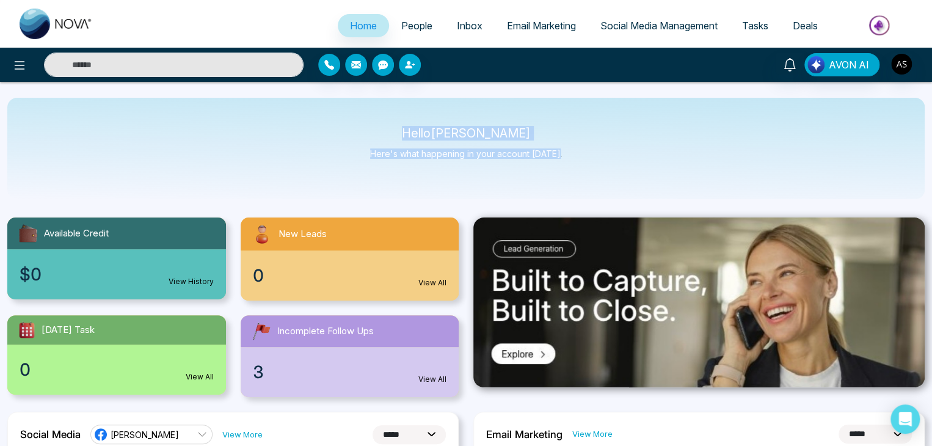
drag, startPoint x: 419, startPoint y: 135, endPoint x: 565, endPoint y: 148, distance: 147.1
click at [565, 148] on div "Hello [PERSON_NAME] Here's what happening in your account [DATE]." at bounding box center [465, 148] width 917 height 101
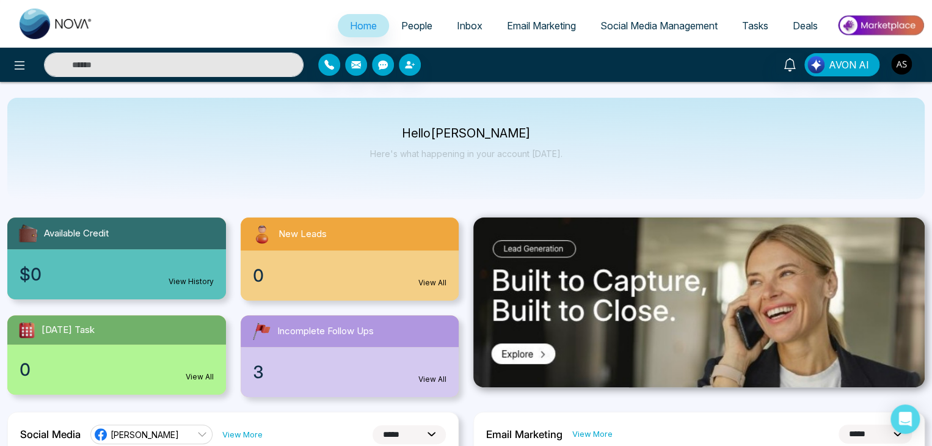
click at [769, 125] on div "Hello [PERSON_NAME] Here's what happening in your account [DATE]." at bounding box center [465, 148] width 917 height 101
click at [431, 27] on link "People" at bounding box center [417, 25] width 56 height 23
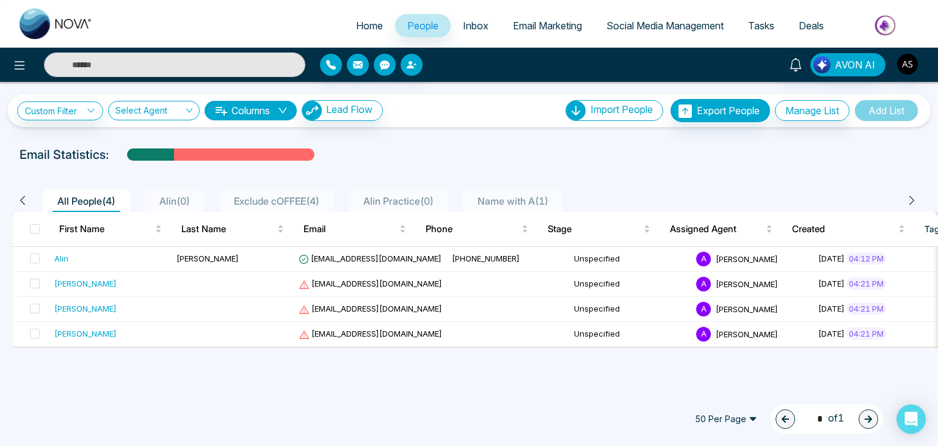
click at [480, 22] on link "Inbox" at bounding box center [476, 25] width 50 height 23
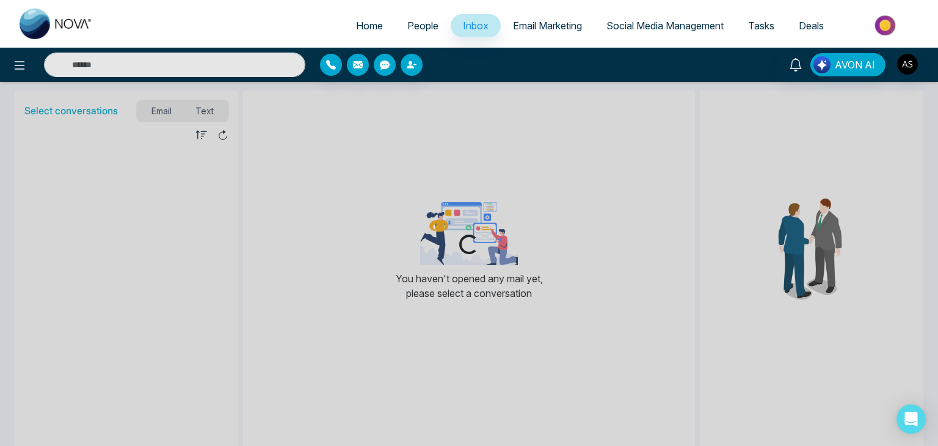
click at [525, 26] on span "Email Marketing" at bounding box center [547, 26] width 69 height 12
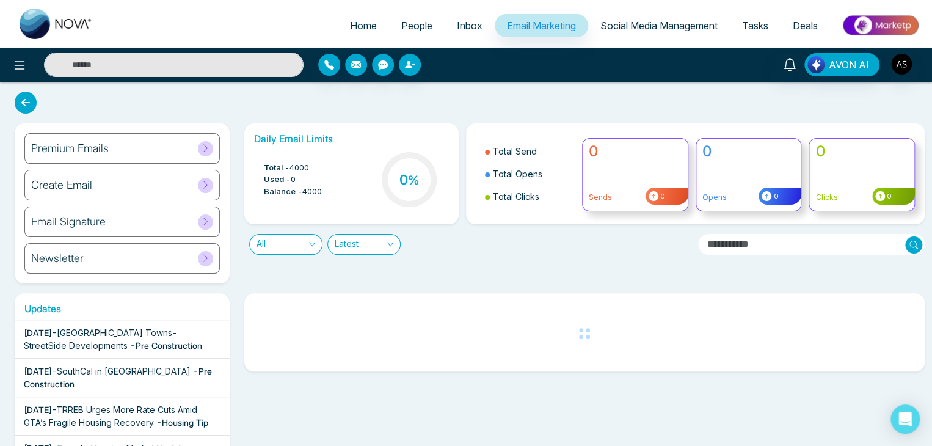
click at [661, 32] on link "Social Media Management" at bounding box center [659, 25] width 142 height 23
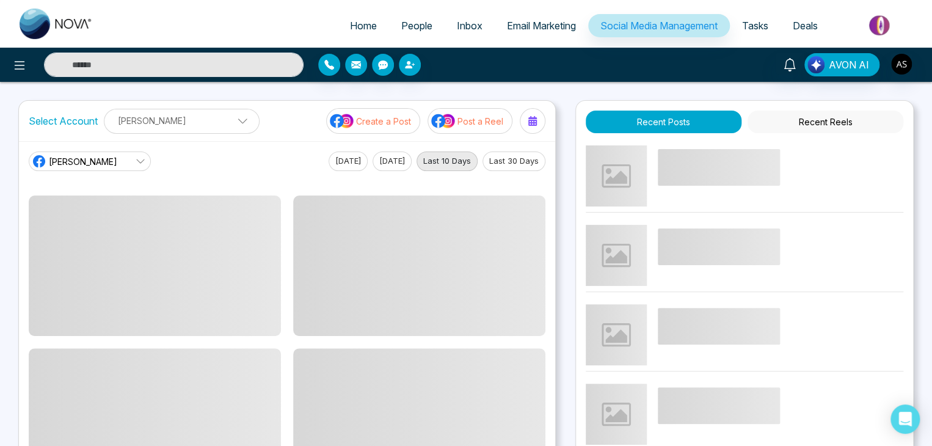
click at [764, 34] on link "Tasks" at bounding box center [755, 25] width 51 height 23
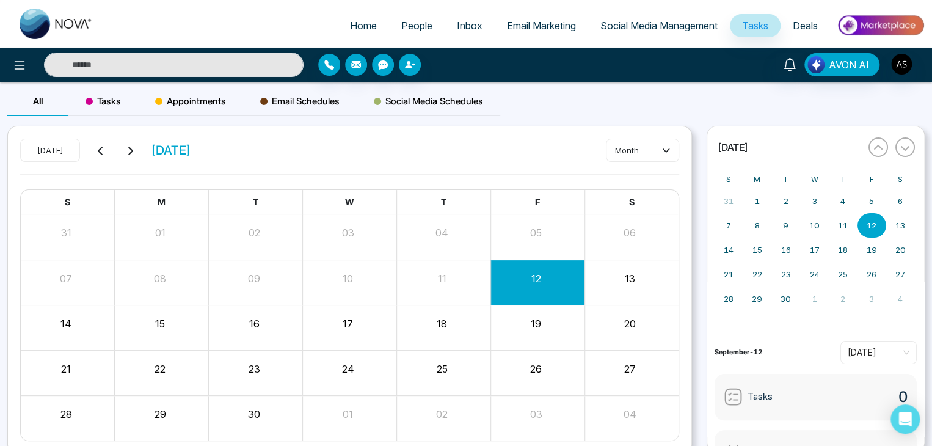
click at [803, 28] on span "Deals" at bounding box center [804, 26] width 25 height 12
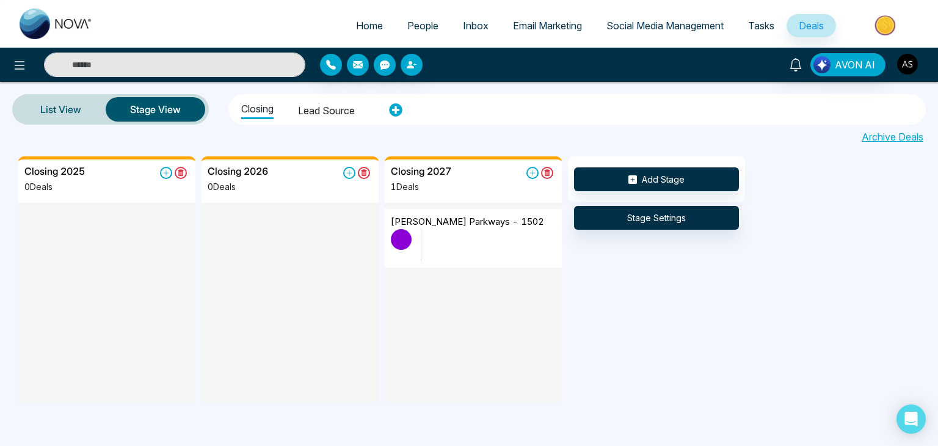
click at [918, 71] on button "button" at bounding box center [907, 64] width 22 height 22
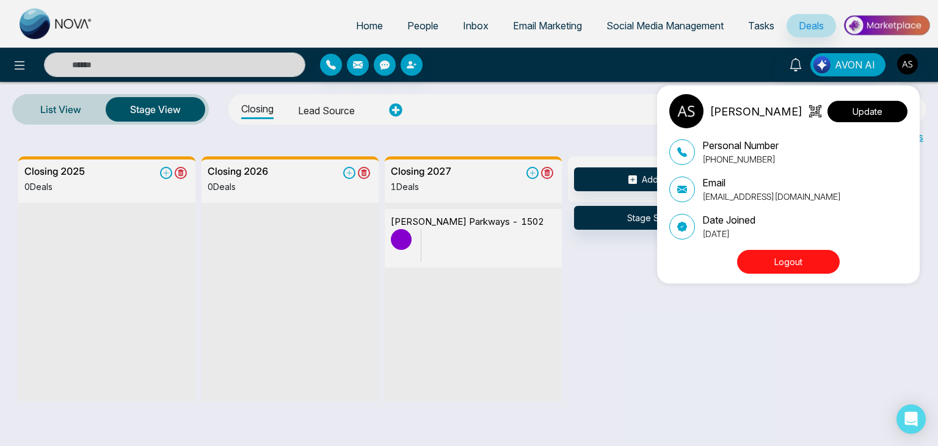
click at [885, 103] on button "Update" at bounding box center [867, 111] width 80 height 21
select select
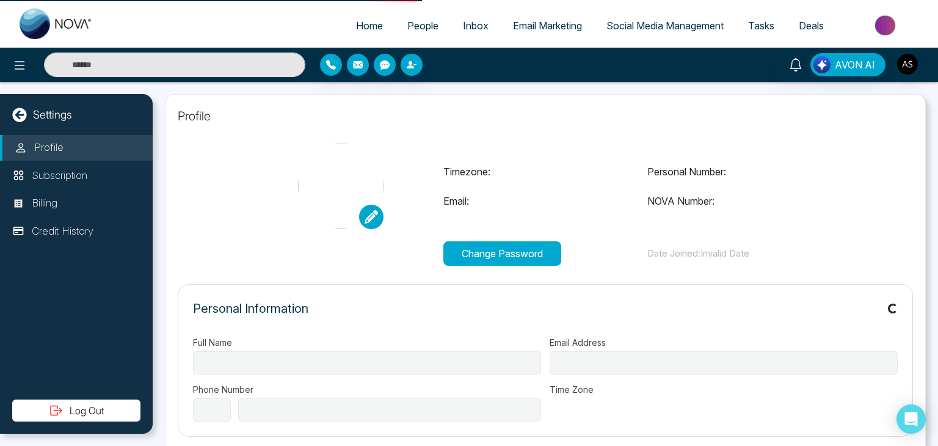
type input "*********"
type input "**********"
select select "**"
type input "**********"
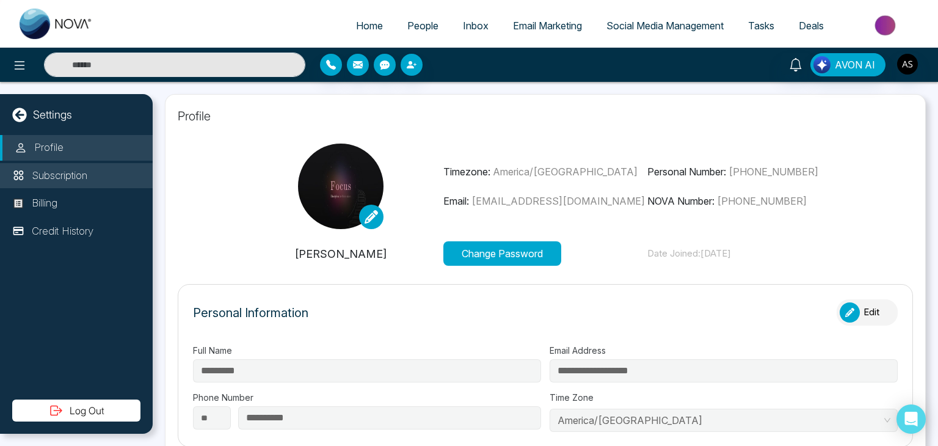
click at [104, 174] on li "Subscription" at bounding box center [76, 176] width 153 height 26
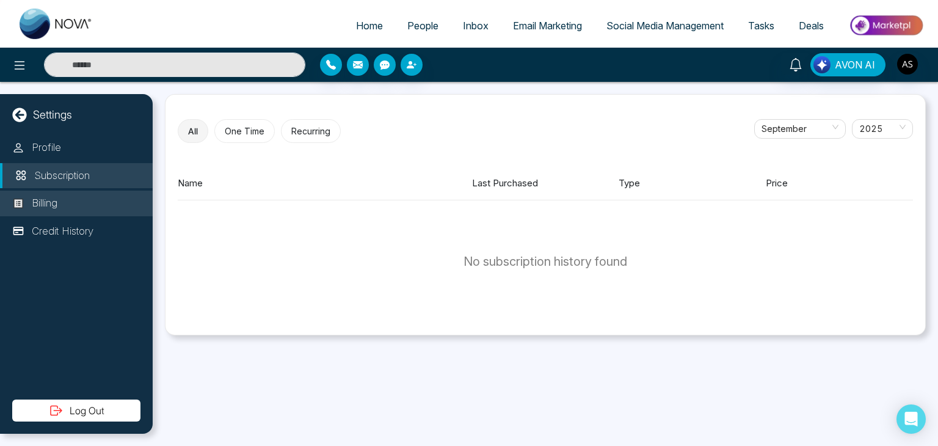
click at [104, 208] on li "Billing" at bounding box center [76, 203] width 153 height 26
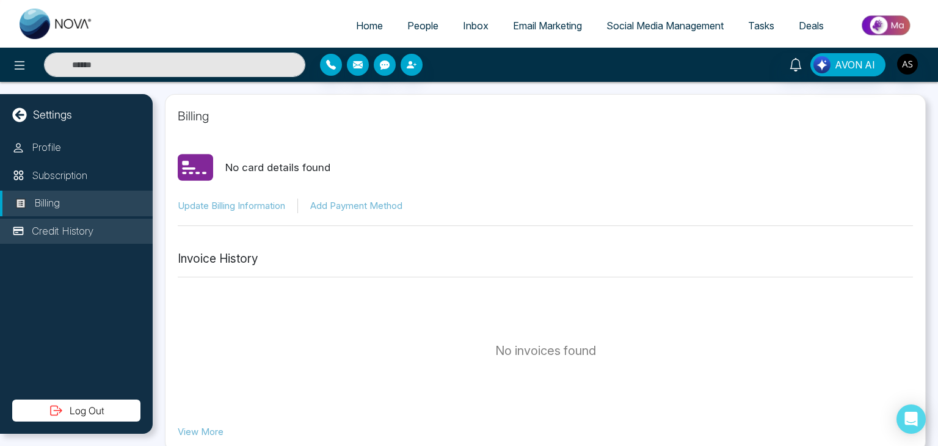
click at [107, 225] on li "Credit History" at bounding box center [76, 232] width 153 height 26
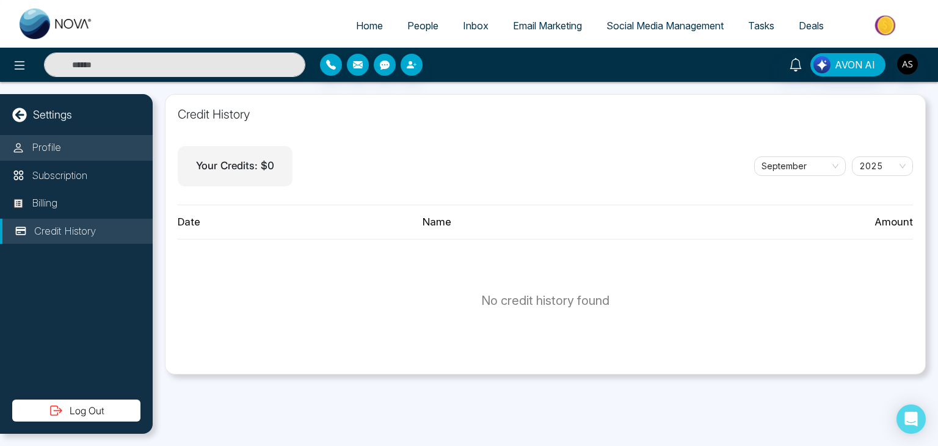
click at [111, 140] on li "Profile" at bounding box center [76, 148] width 153 height 26
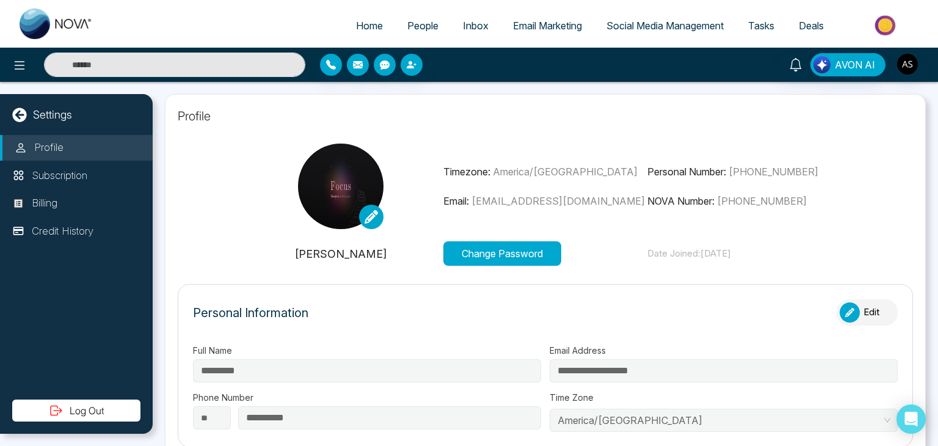
click at [344, 32] on link "Home" at bounding box center [369, 25] width 51 height 23
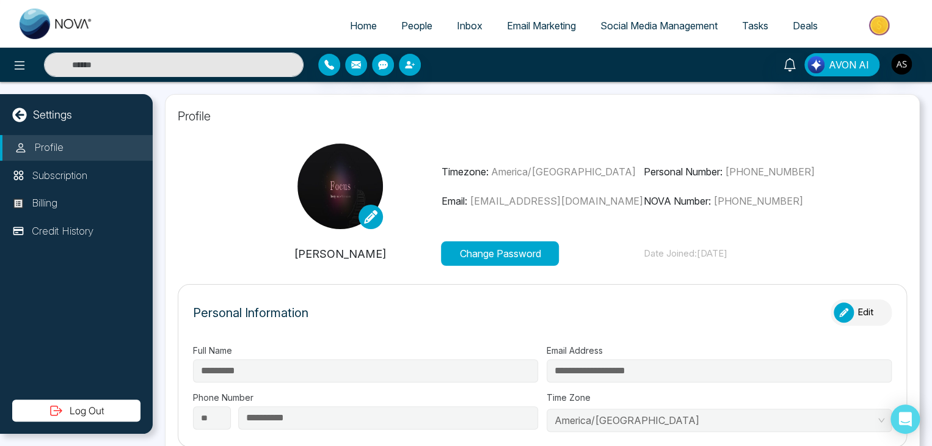
select select "*"
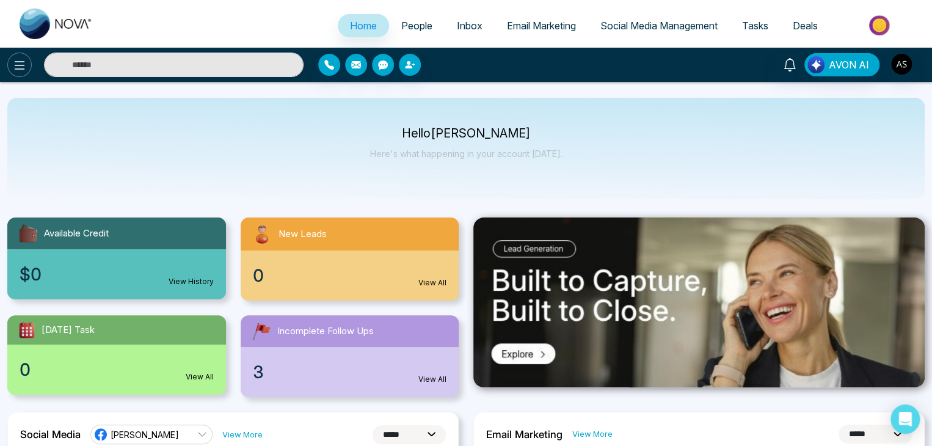
click at [20, 67] on icon at bounding box center [19, 65] width 15 height 15
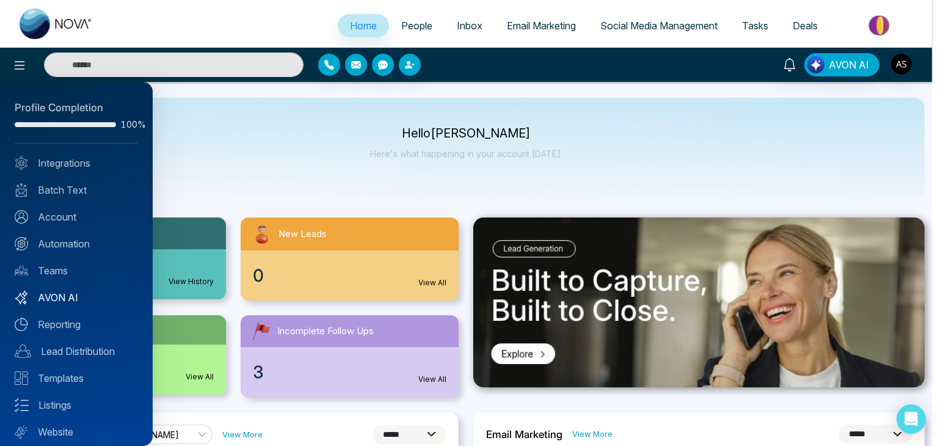
scroll to position [34, 0]
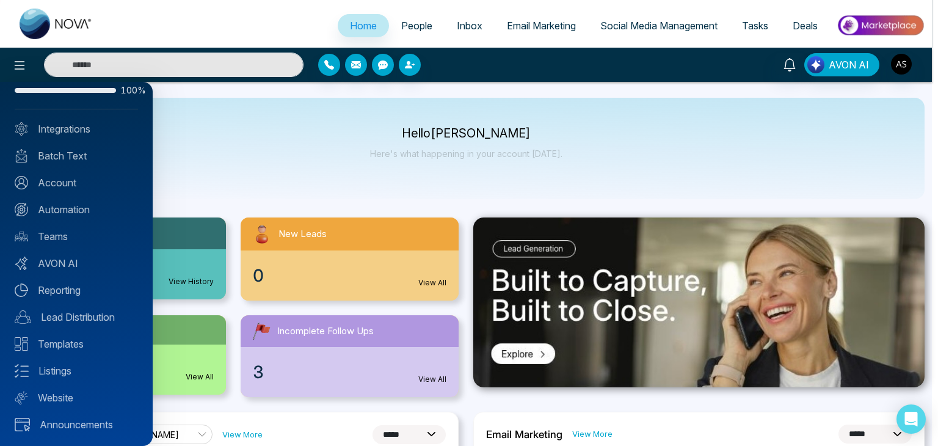
click at [357, 117] on div at bounding box center [469, 223] width 938 height 446
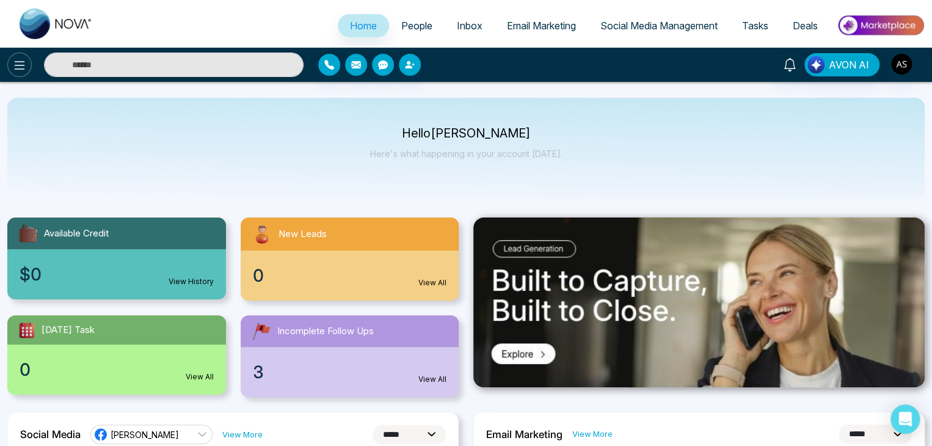
click at [26, 61] on icon at bounding box center [19, 65] width 15 height 15
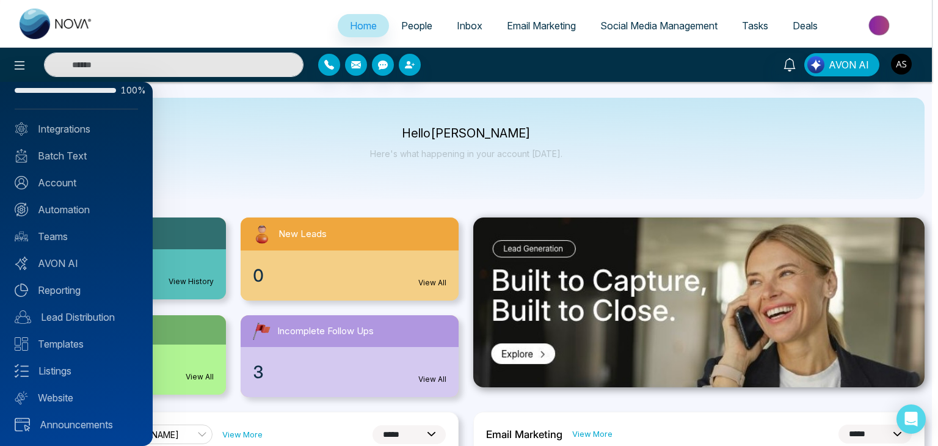
scroll to position [0, 0]
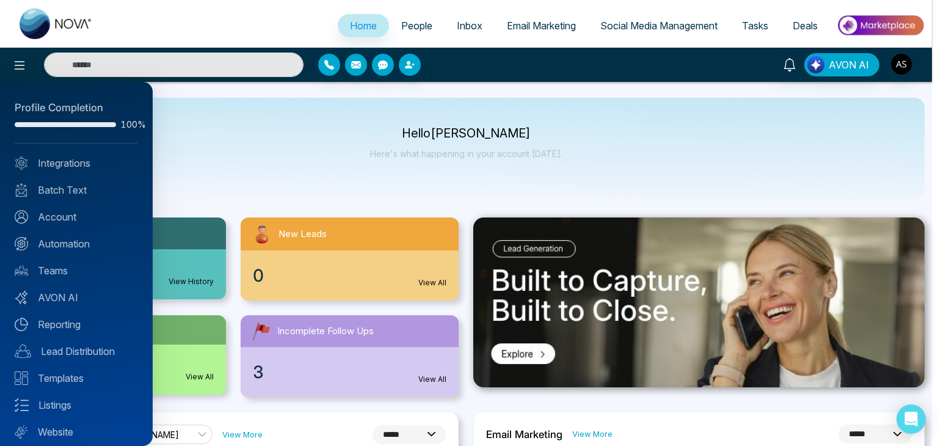
click at [61, 143] on div "Profile Completion 100% Integrations Batch Text Account Automation Teams AVON A…" at bounding box center [76, 264] width 153 height 364
click at [66, 150] on div "Profile Completion 100% Integrations Batch Text Account Automation Teams AVON A…" at bounding box center [76, 264] width 153 height 364
click at [68, 156] on link "Integrations" at bounding box center [76, 163] width 123 height 15
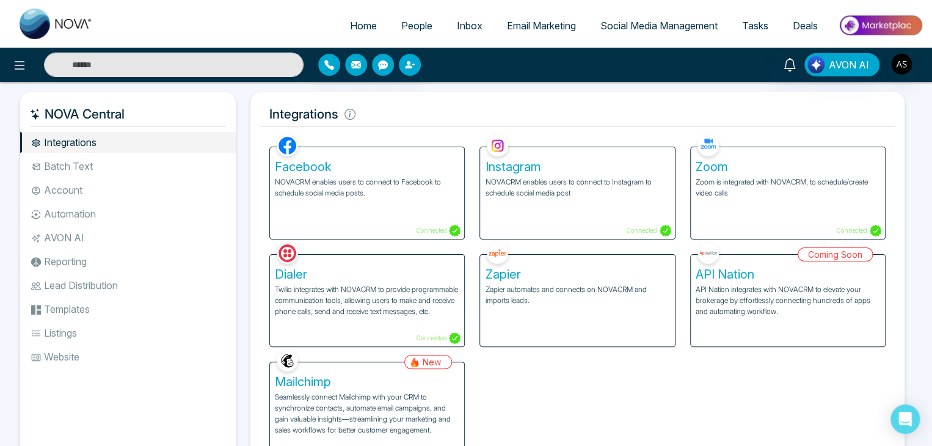
click at [70, 184] on li "Account" at bounding box center [128, 189] width 216 height 21
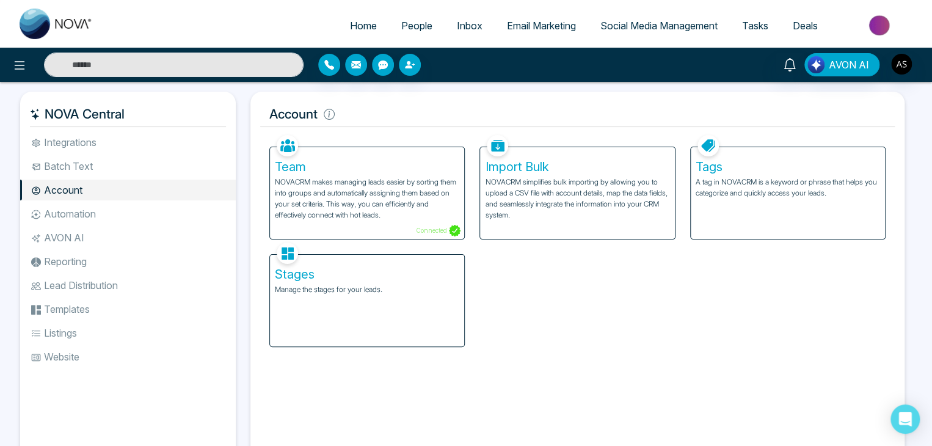
click at [92, 170] on li "Batch Text" at bounding box center [128, 166] width 216 height 21
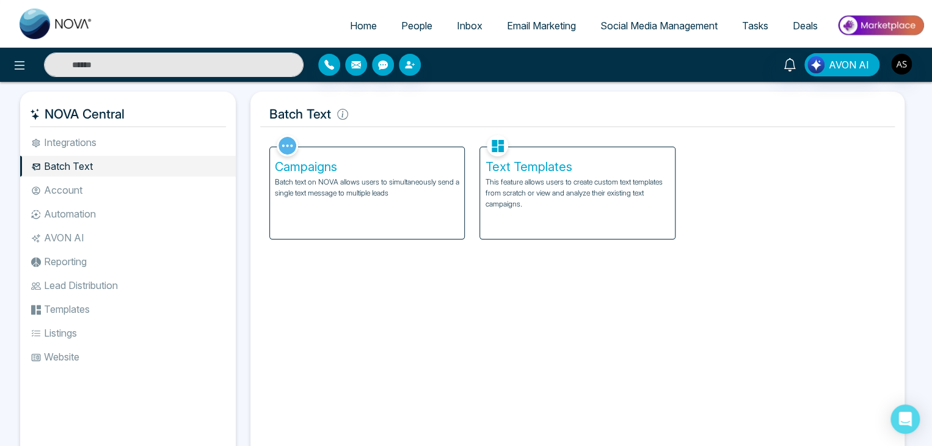
click at [100, 218] on li "Automation" at bounding box center [128, 213] width 216 height 21
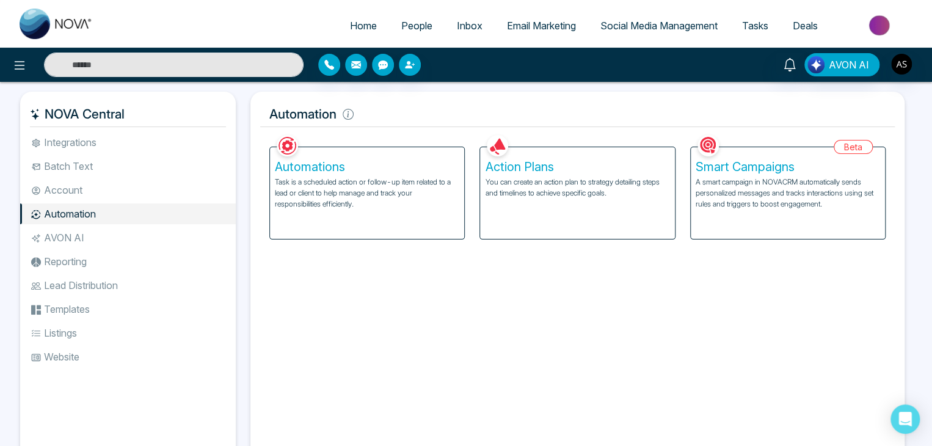
click at [104, 235] on li "AVON AI" at bounding box center [128, 237] width 216 height 21
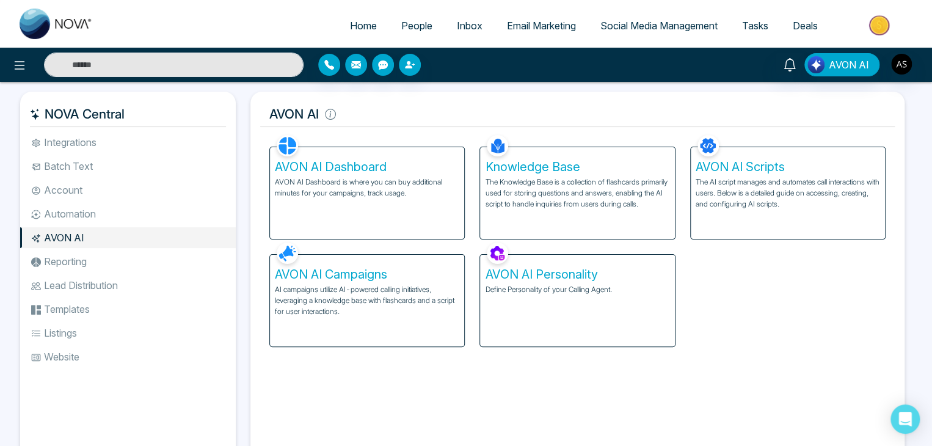
click at [110, 265] on li "Reporting" at bounding box center [128, 261] width 216 height 21
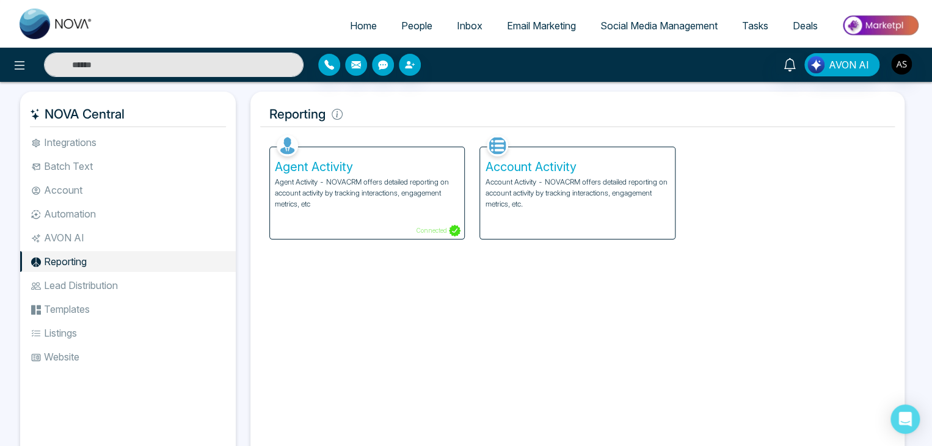
click at [117, 288] on li "Lead Distribution" at bounding box center [128, 285] width 216 height 21
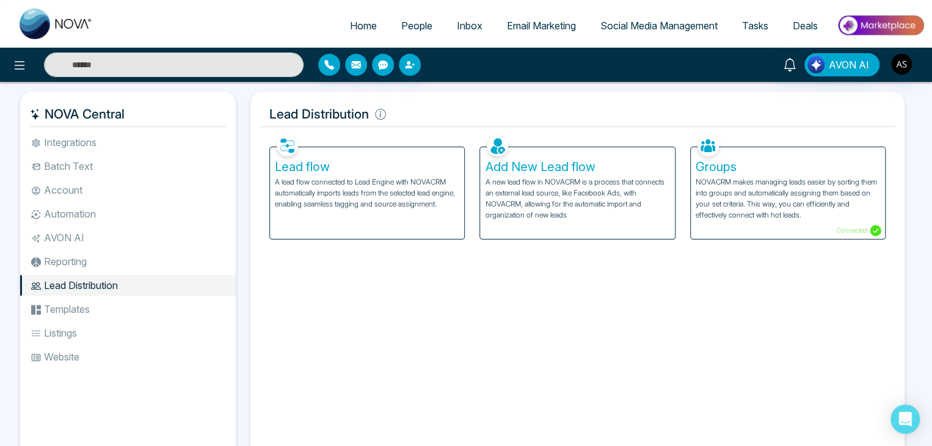
click at [121, 310] on li "Templates" at bounding box center [128, 309] width 216 height 21
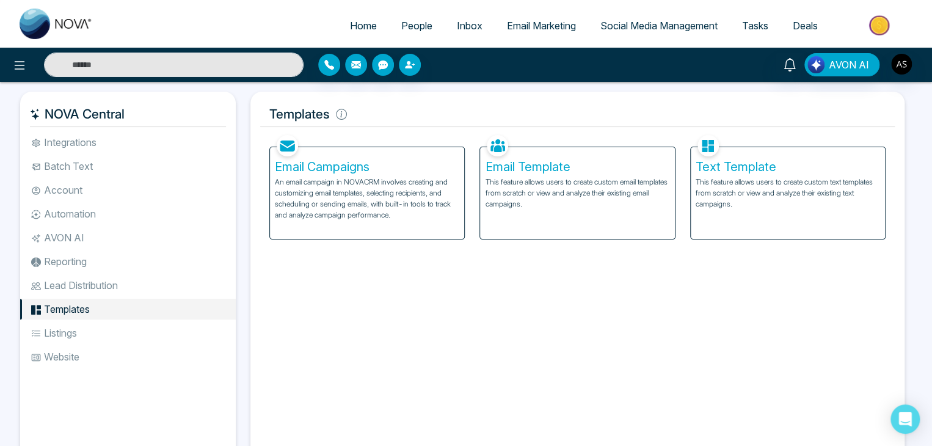
click at [122, 346] on li "Website" at bounding box center [128, 356] width 216 height 21
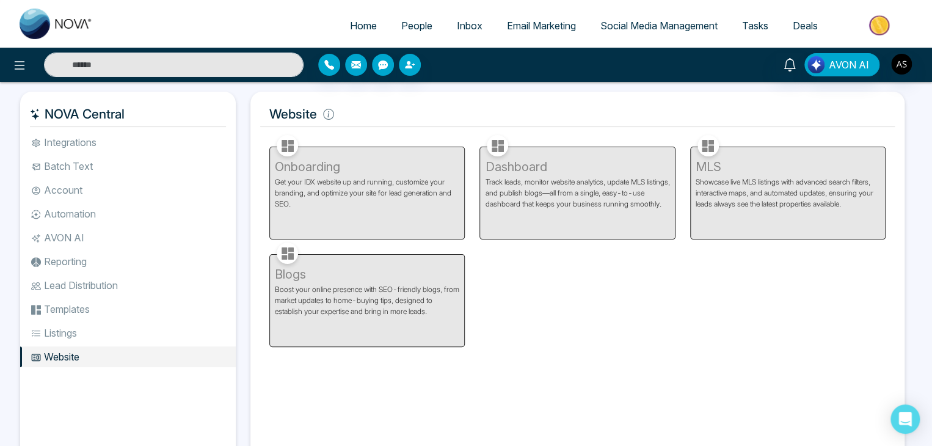
click at [125, 364] on li "Website" at bounding box center [128, 356] width 216 height 21
click at [129, 333] on li "Listings" at bounding box center [128, 332] width 216 height 21
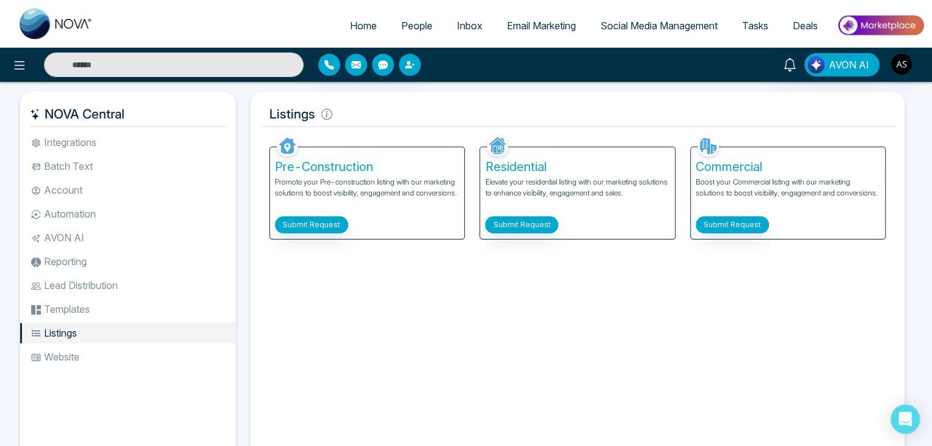
click at [163, 142] on li "Integrations" at bounding box center [128, 142] width 216 height 21
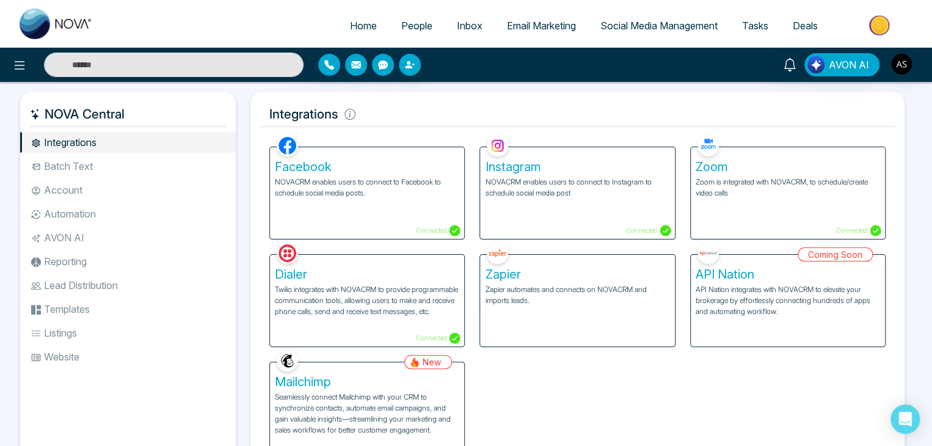
click at [350, 27] on span "Home" at bounding box center [363, 26] width 27 height 12
select select "*"
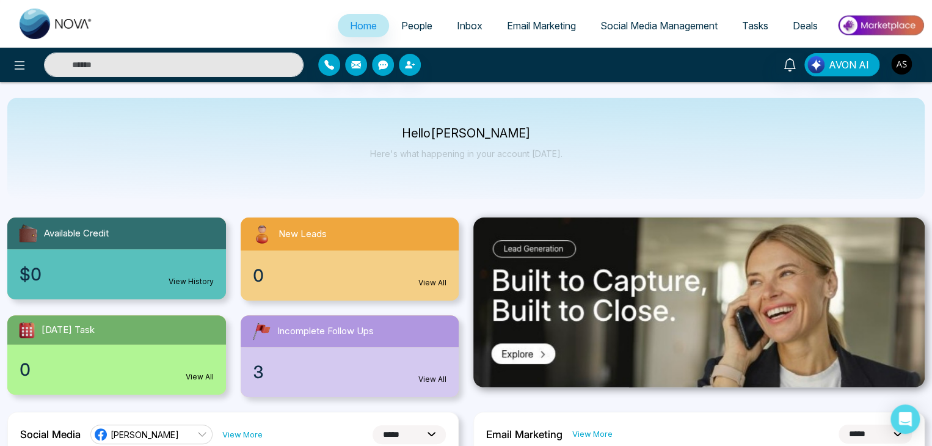
click at [417, 20] on span "People" at bounding box center [416, 26] width 31 height 12
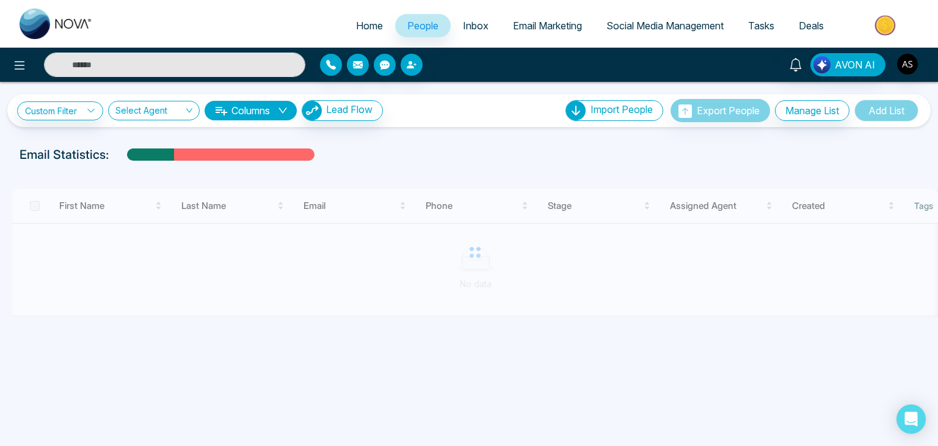
click at [476, 32] on link "Inbox" at bounding box center [476, 25] width 50 height 23
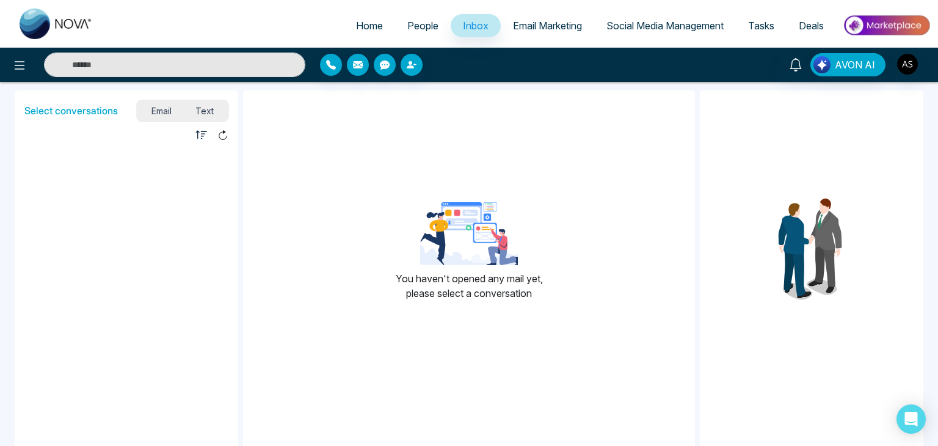
click at [421, 26] on span "People" at bounding box center [422, 26] width 31 height 12
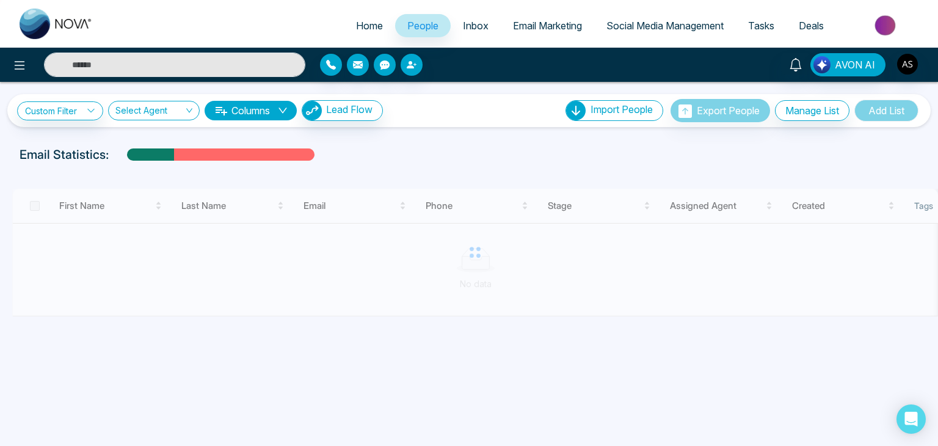
click at [344, 18] on link "Home" at bounding box center [369, 25] width 51 height 23
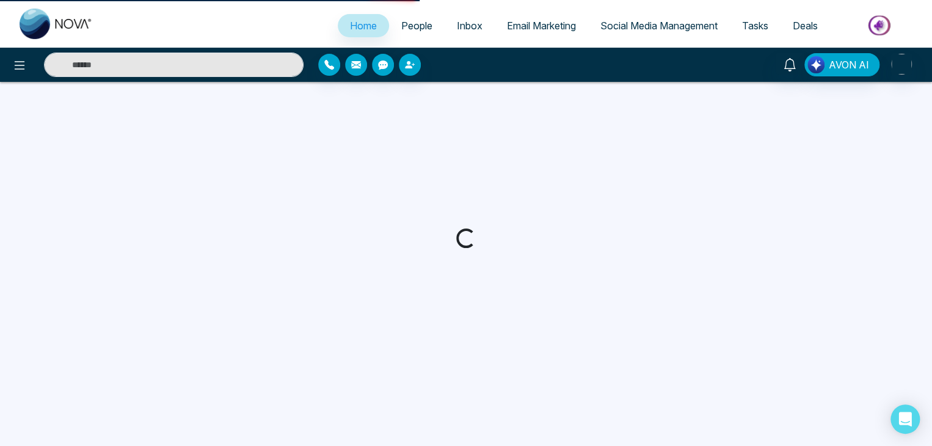
select select "*"
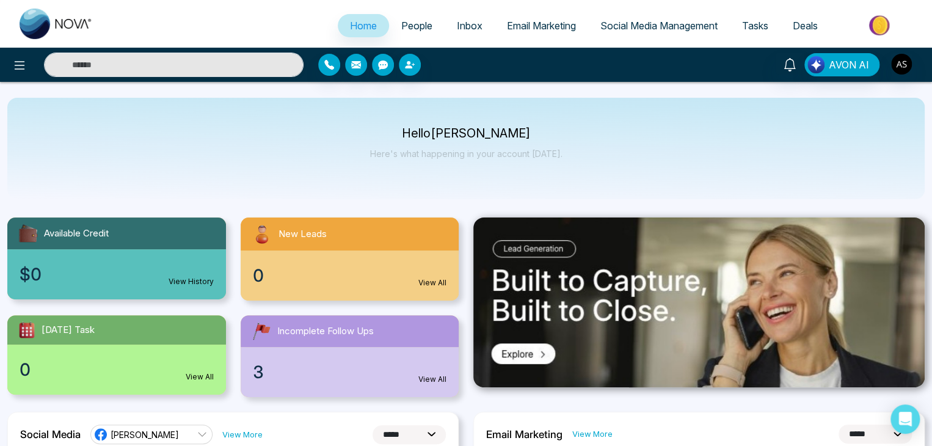
click at [401, 23] on span "People" at bounding box center [416, 26] width 31 height 12
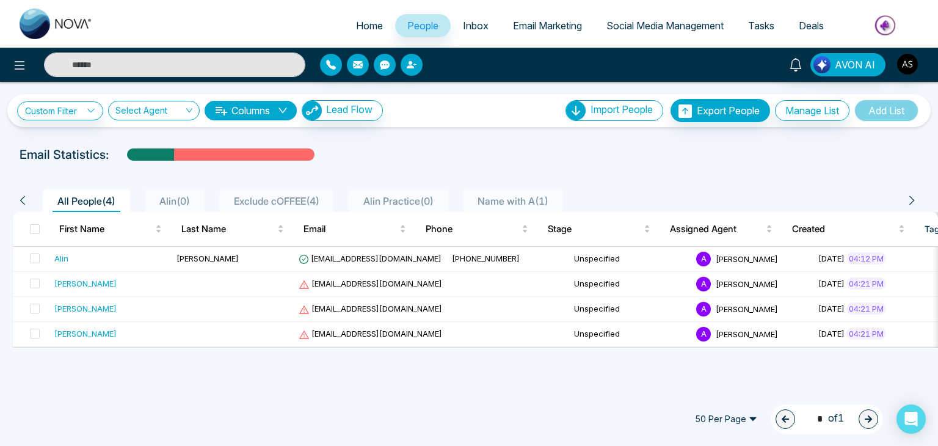
click at [476, 26] on span "Inbox" at bounding box center [476, 26] width 26 height 12
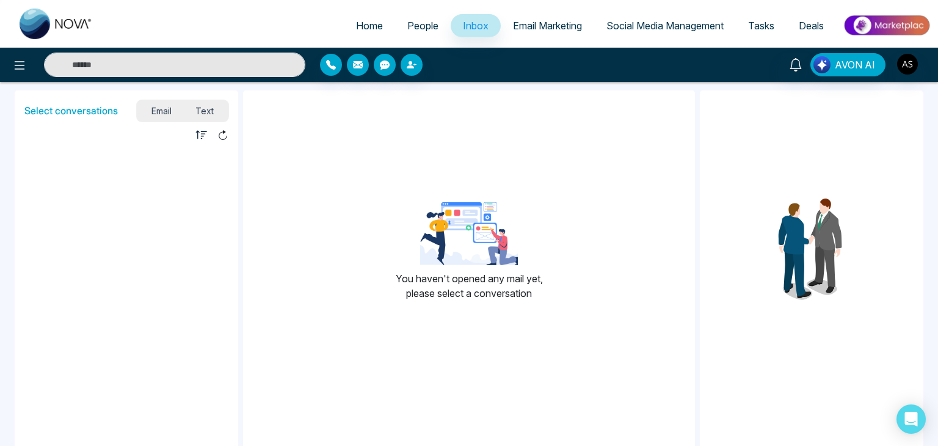
click at [564, 15] on link "Email Marketing" at bounding box center [547, 25] width 93 height 23
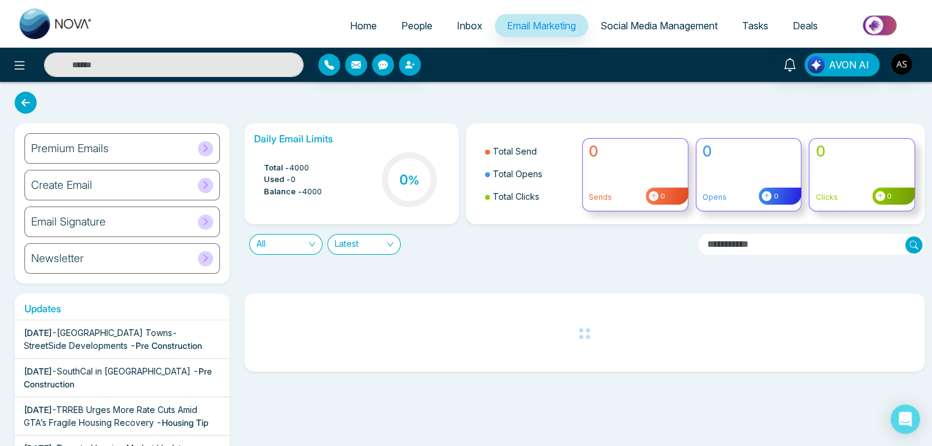
click at [369, 27] on link "Home" at bounding box center [363, 25] width 51 height 23
select select "*"
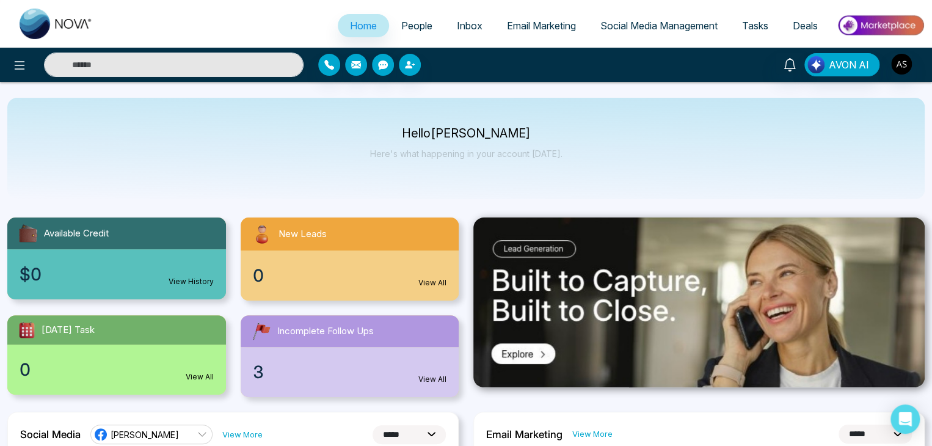
click at [413, 30] on span "People" at bounding box center [416, 26] width 31 height 12
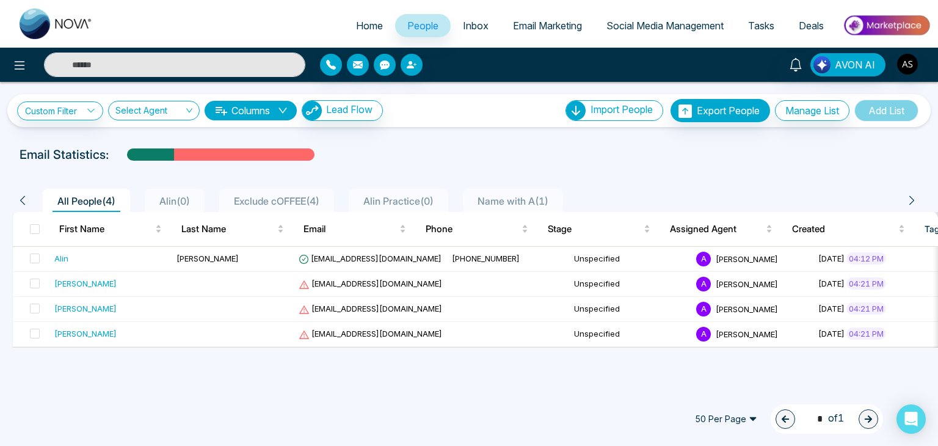
click at [716, 422] on span "50 Per Page" at bounding box center [725, 419] width 79 height 20
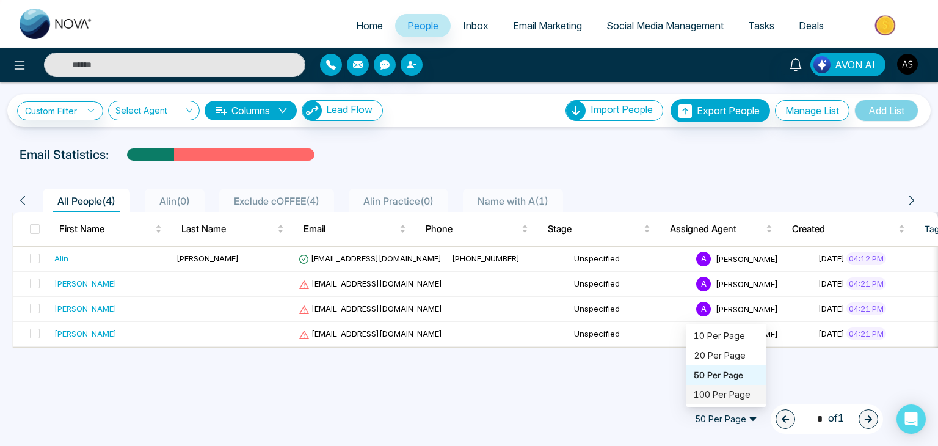
click at [723, 391] on div "100 Per Page" at bounding box center [726, 394] width 65 height 13
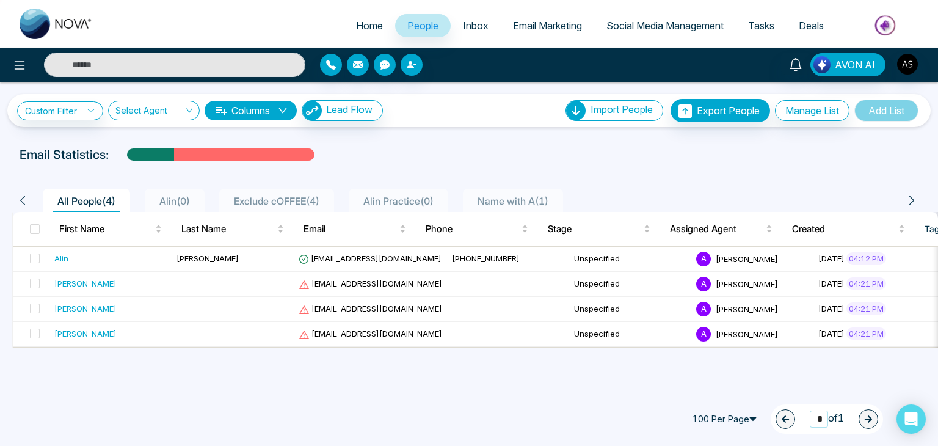
click at [816, 419] on input "*" at bounding box center [819, 418] width 18 height 16
type input "*"
click at [791, 374] on div "Custom Filter Choose a filter Cancel Apply Select Agent Columns Lead Flow Impor…" at bounding box center [469, 234] width 938 height 305
click at [905, 59] on img "button" at bounding box center [907, 64] width 21 height 21
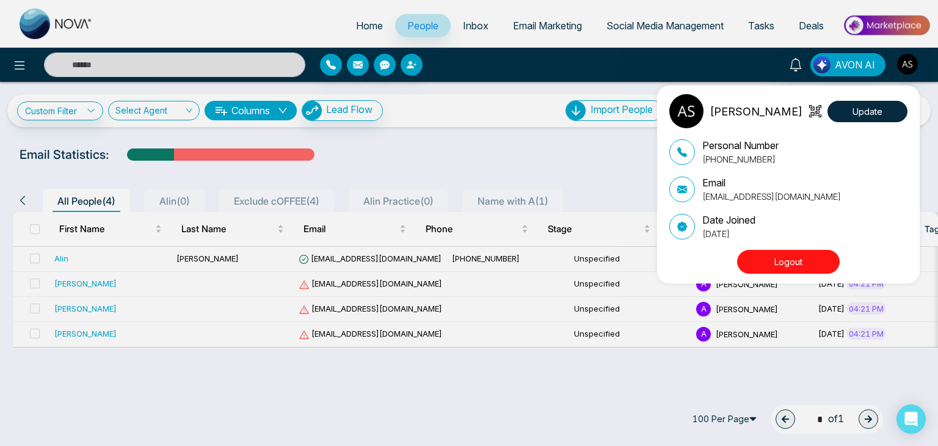
click at [798, 261] on button "Logout" at bounding box center [788, 262] width 103 height 24
